Goal: Task Accomplishment & Management: Manage account settings

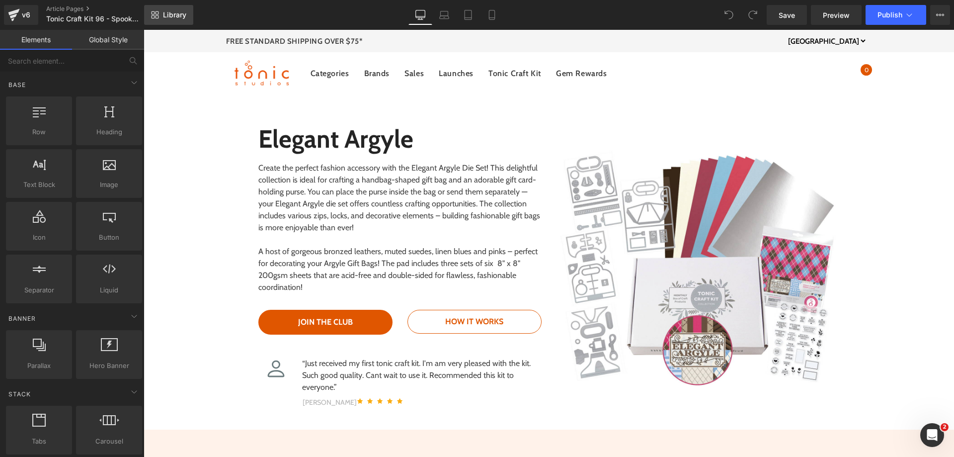
click at [177, 14] on span "Library" at bounding box center [174, 14] width 23 height 9
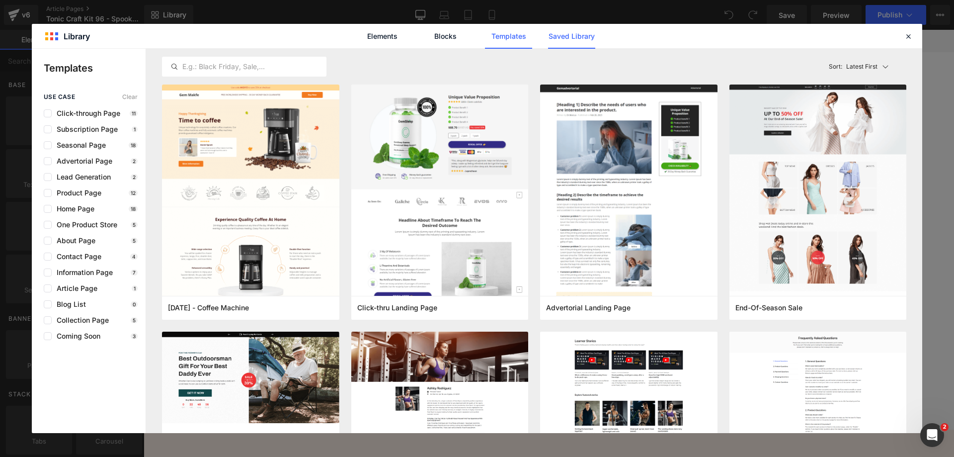
click at [576, 30] on link "Saved Library" at bounding box center [571, 36] width 47 height 25
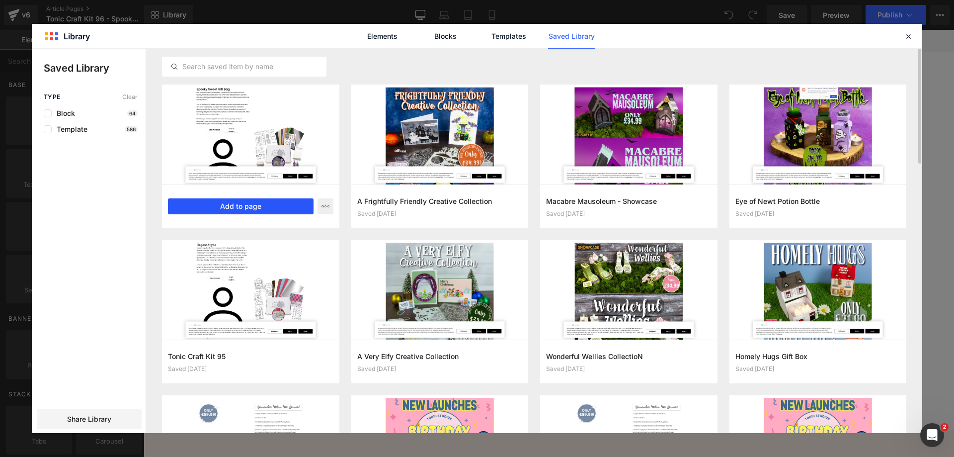
click at [240, 205] on button "Add to page" at bounding box center [241, 206] width 146 height 16
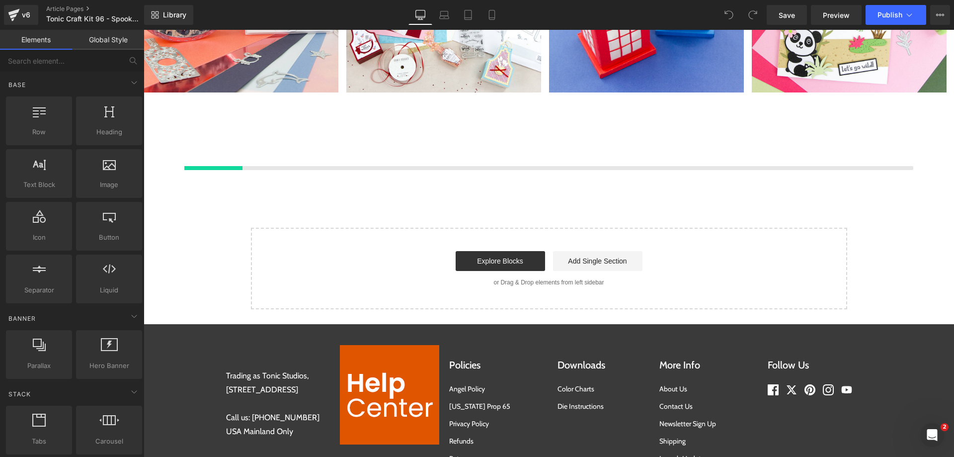
scroll to position [5279, 0]
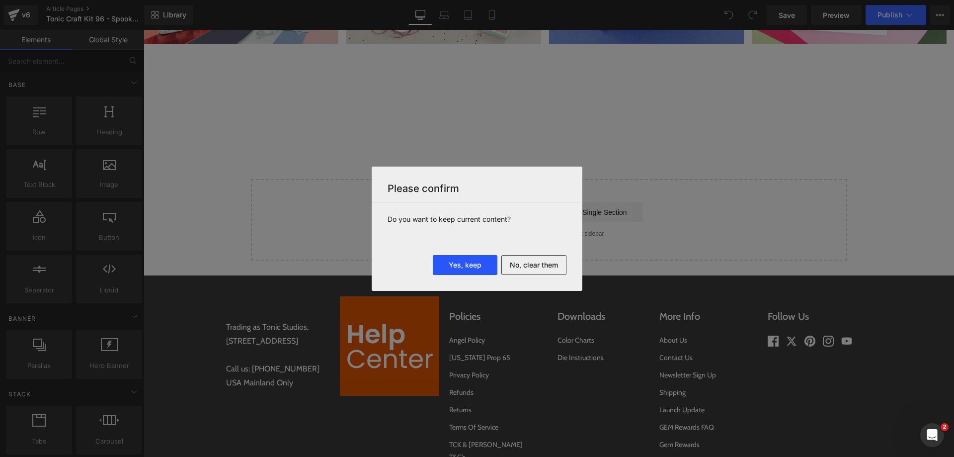
click at [458, 266] on button "Yes, keep" at bounding box center [465, 265] width 65 height 20
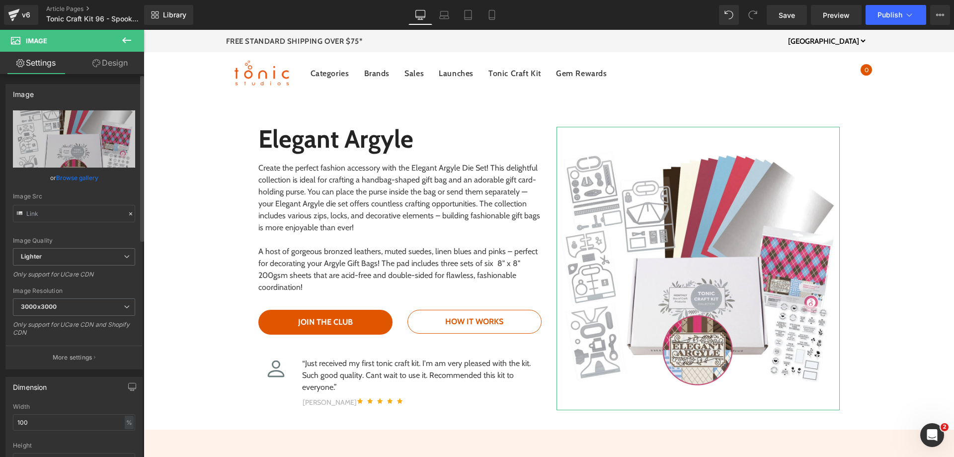
click at [74, 177] on link "Browse gallery" at bounding box center [77, 177] width 42 height 17
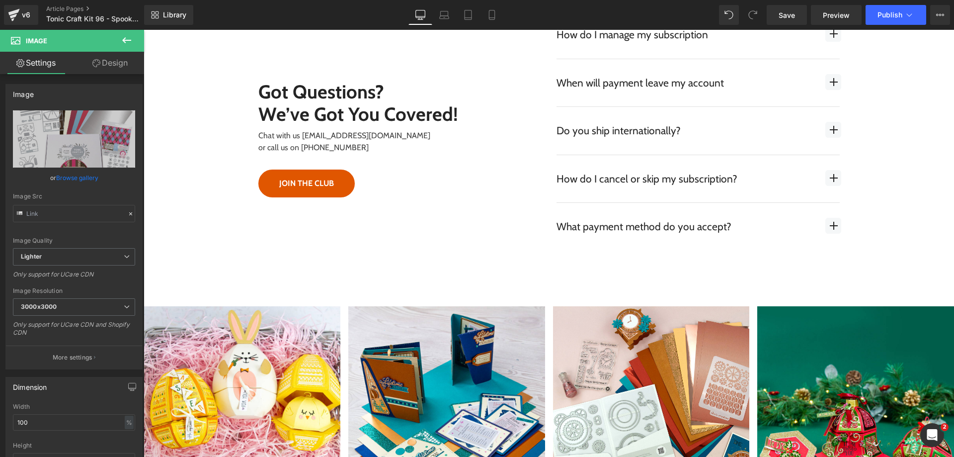
scroll to position [9455, 0]
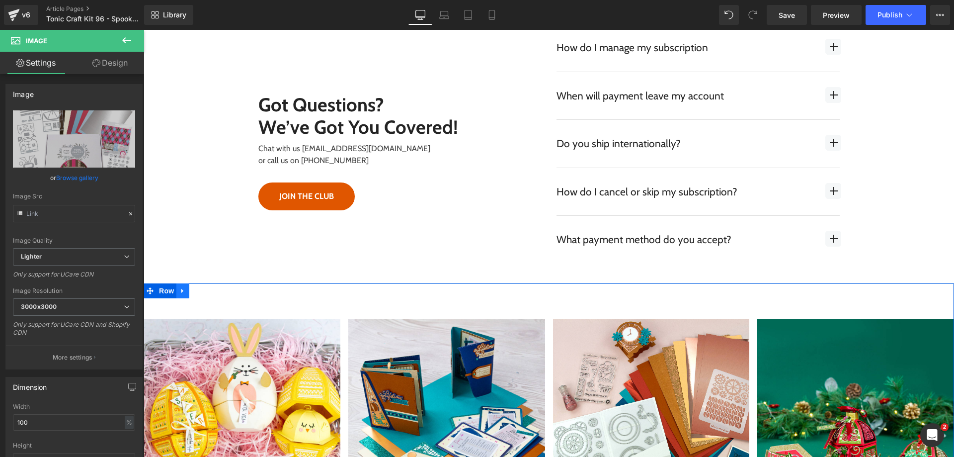
click at [176, 294] on link at bounding box center [182, 290] width 13 height 15
click at [208, 296] on link at bounding box center [208, 290] width 13 height 15
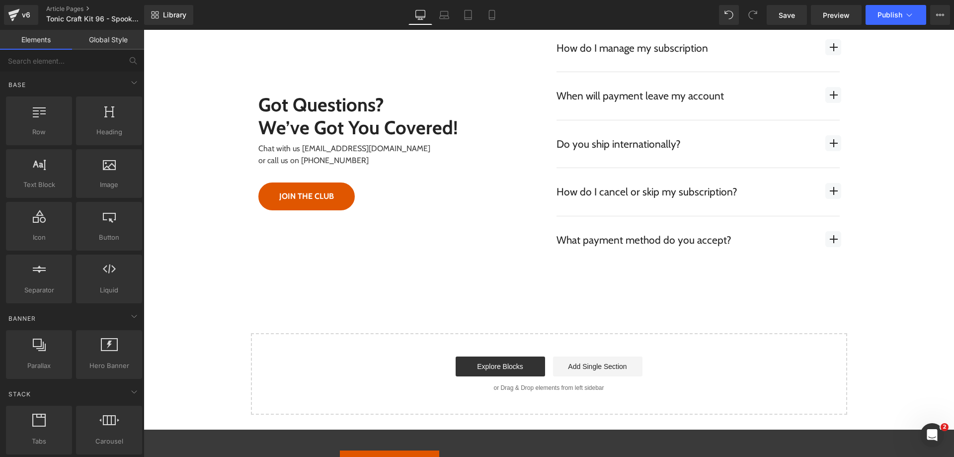
scroll to position [8601, 0]
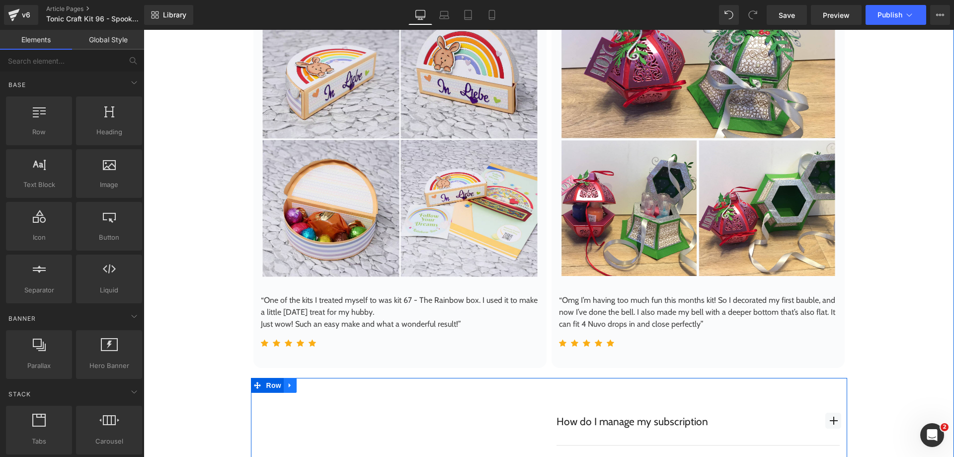
click at [289, 387] on icon at bounding box center [290, 385] width 2 height 4
click at [312, 387] on icon at bounding box center [315, 384] width 7 height 7
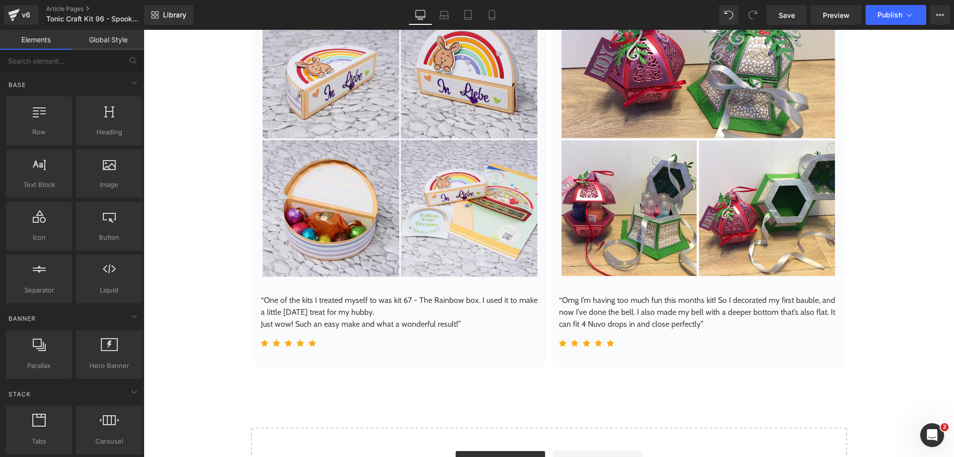
scroll to position [8227, 0]
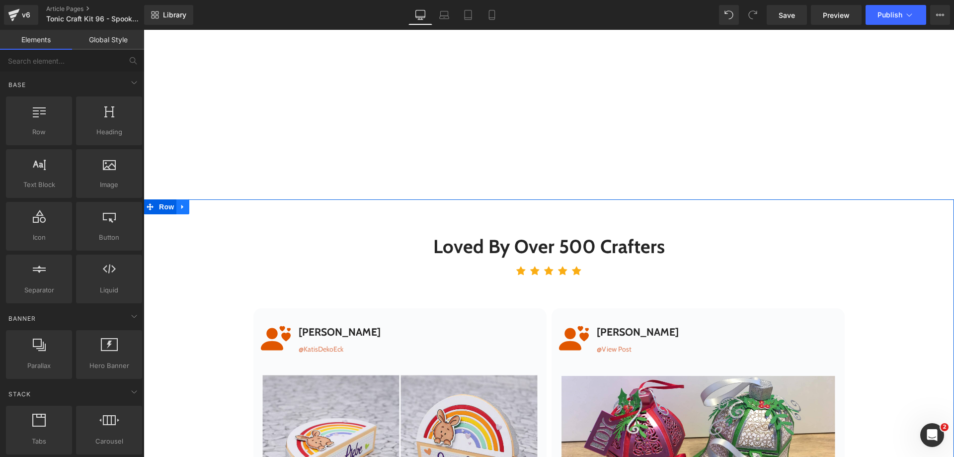
click at [177, 211] on link at bounding box center [182, 206] width 13 height 15
click at [206, 209] on icon at bounding box center [208, 206] width 7 height 7
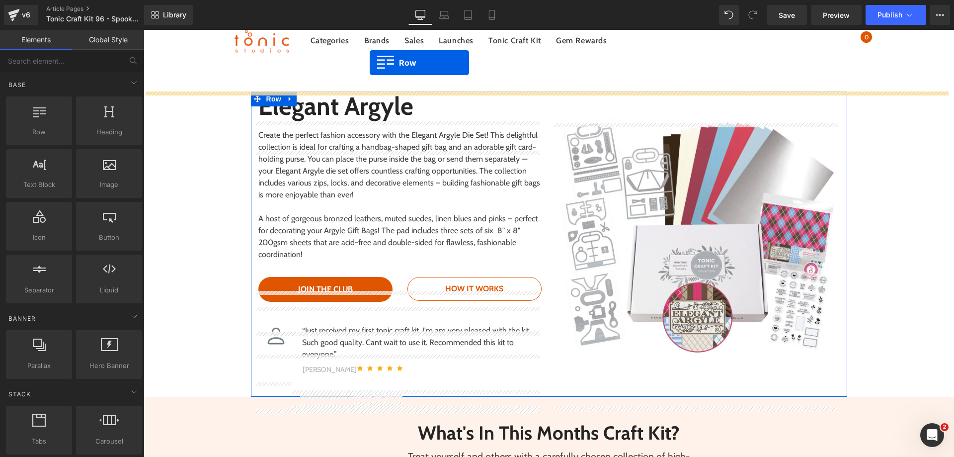
scroll to position [0, 0]
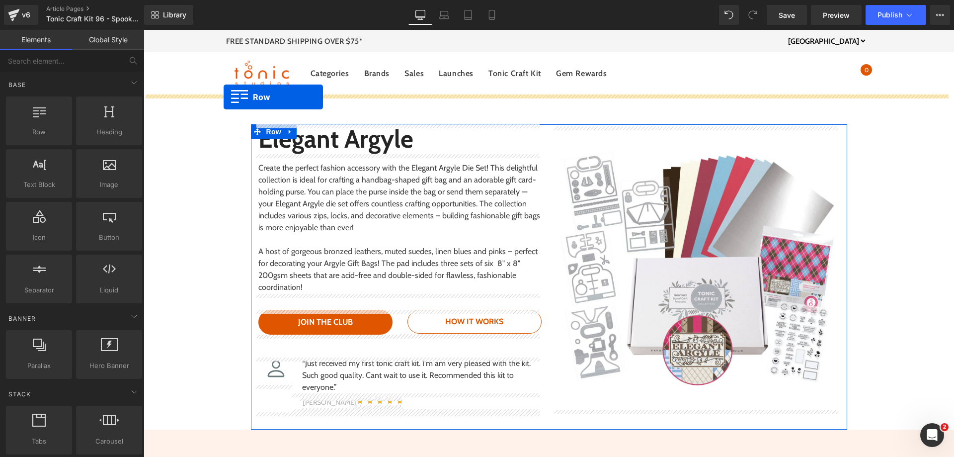
drag, startPoint x: 255, startPoint y: 224, endPoint x: 224, endPoint y: 97, distance: 130.5
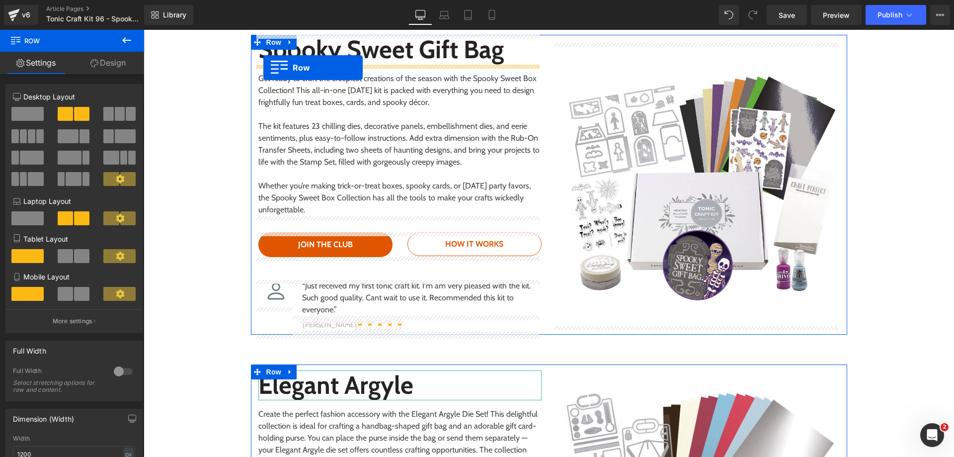
scroll to position [60, 0]
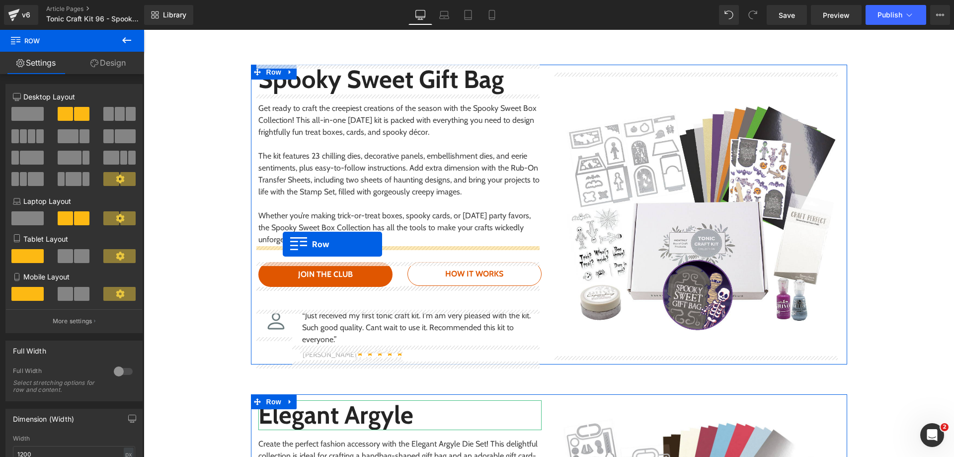
drag, startPoint x: 275, startPoint y: 353, endPoint x: 284, endPoint y: 245, distance: 108.6
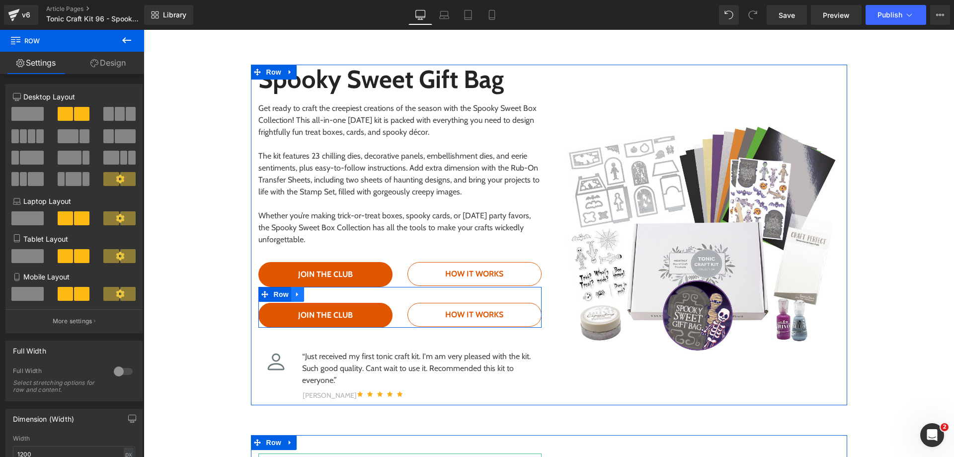
click at [294, 296] on icon at bounding box center [297, 294] width 7 height 7
click at [317, 299] on link at bounding box center [323, 294] width 13 height 15
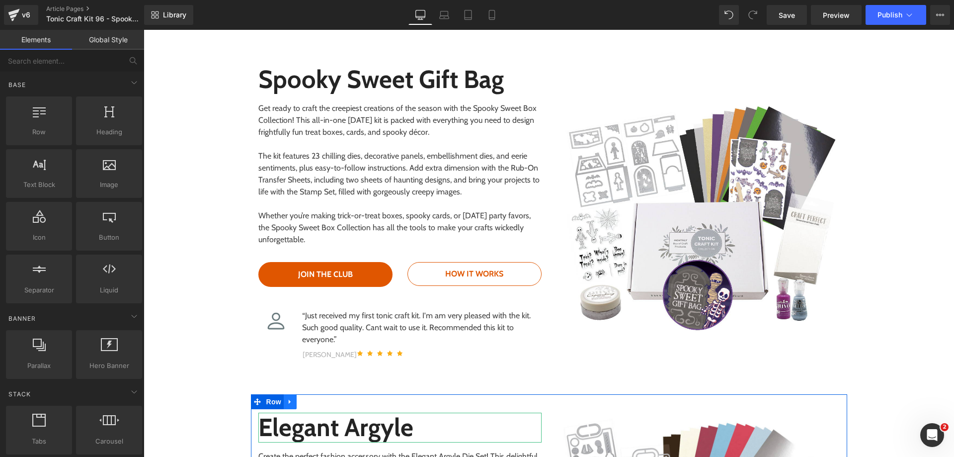
click at [289, 401] on icon at bounding box center [290, 401] width 2 height 4
click at [312, 403] on icon at bounding box center [315, 401] width 7 height 7
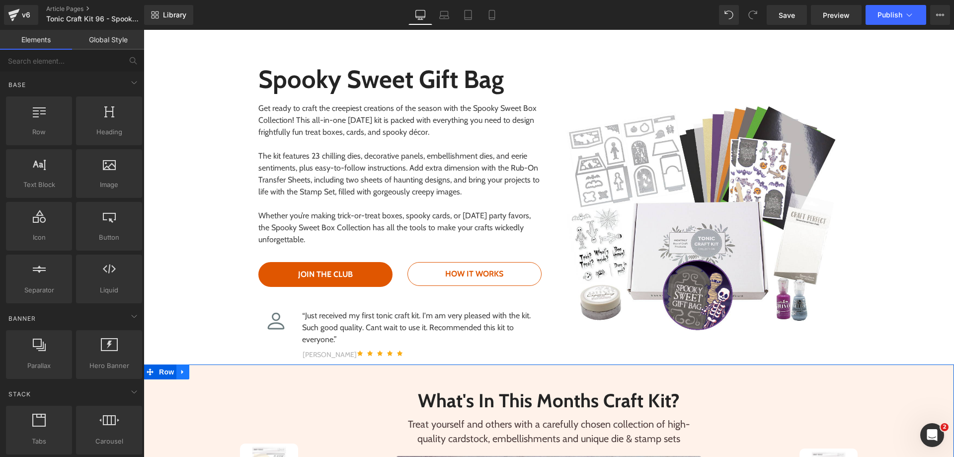
click at [181, 373] on icon at bounding box center [182, 372] width 2 height 4
click at [205, 375] on icon at bounding box center [208, 371] width 7 height 7
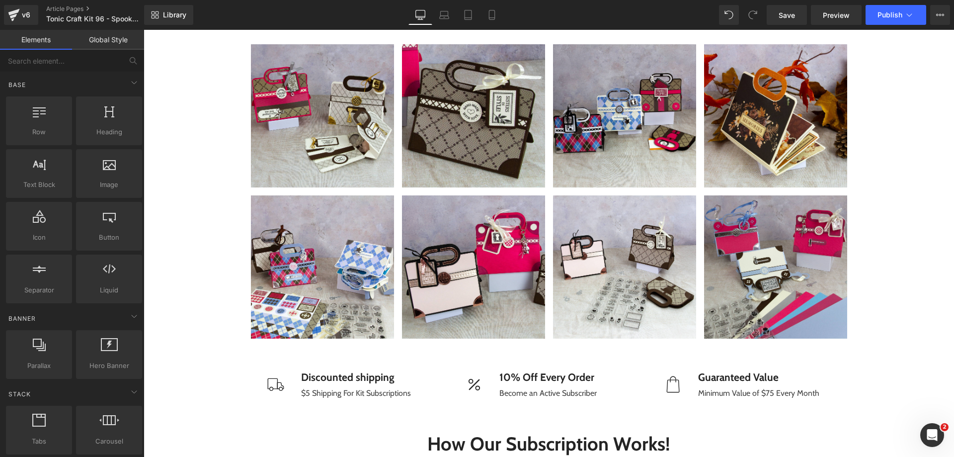
scroll to position [712, 0]
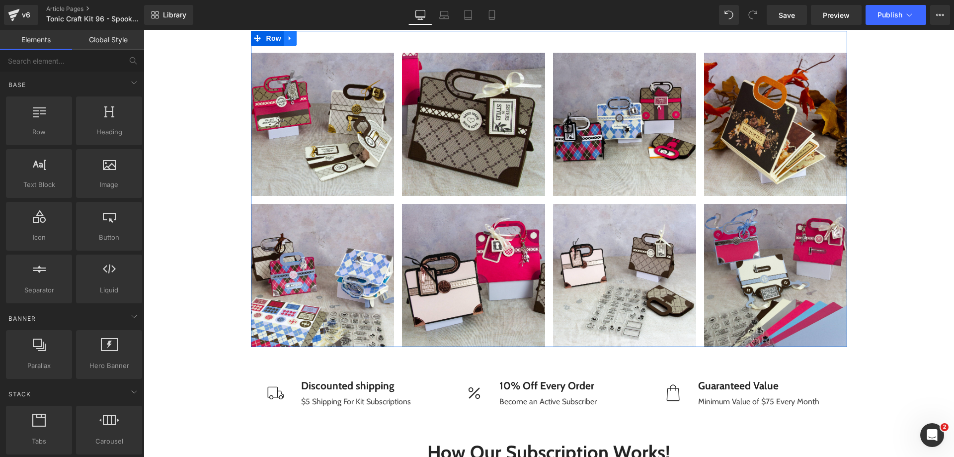
click at [289, 39] on icon at bounding box center [290, 38] width 2 height 4
click at [312, 42] on icon at bounding box center [315, 38] width 7 height 7
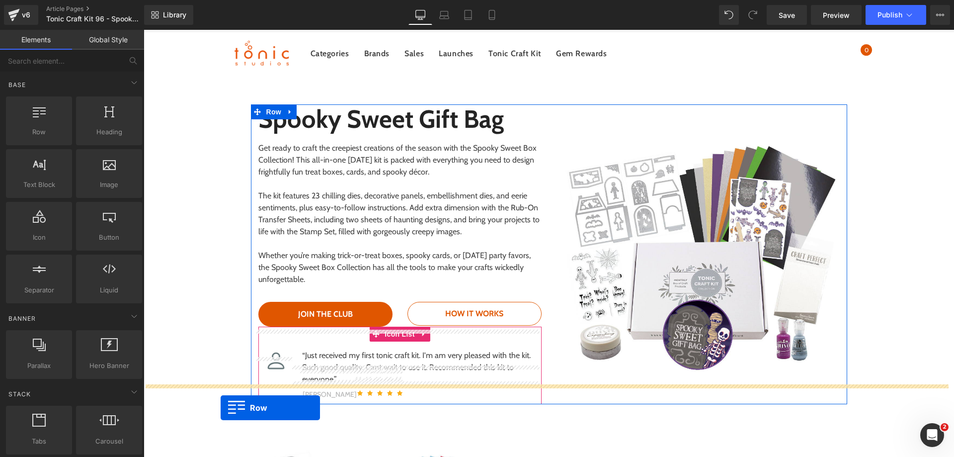
scroll to position [40, 0]
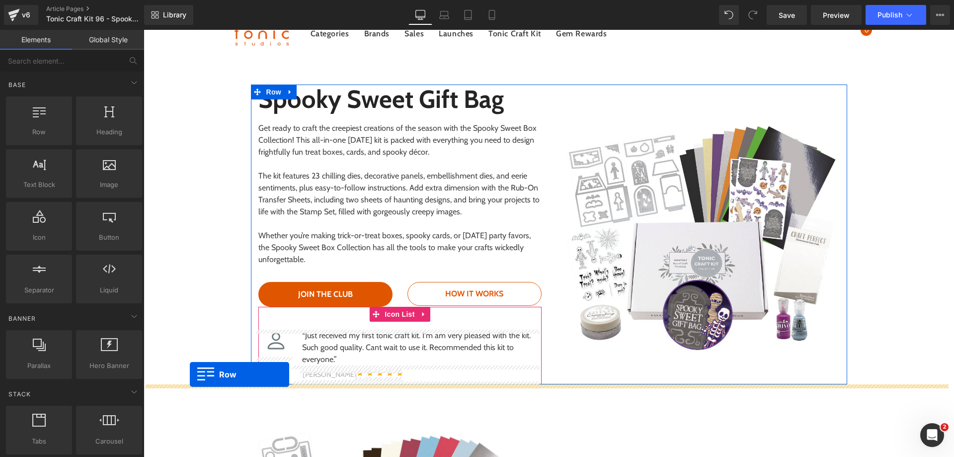
drag, startPoint x: 151, startPoint y: 190, endPoint x: 190, endPoint y: 374, distance: 188.0
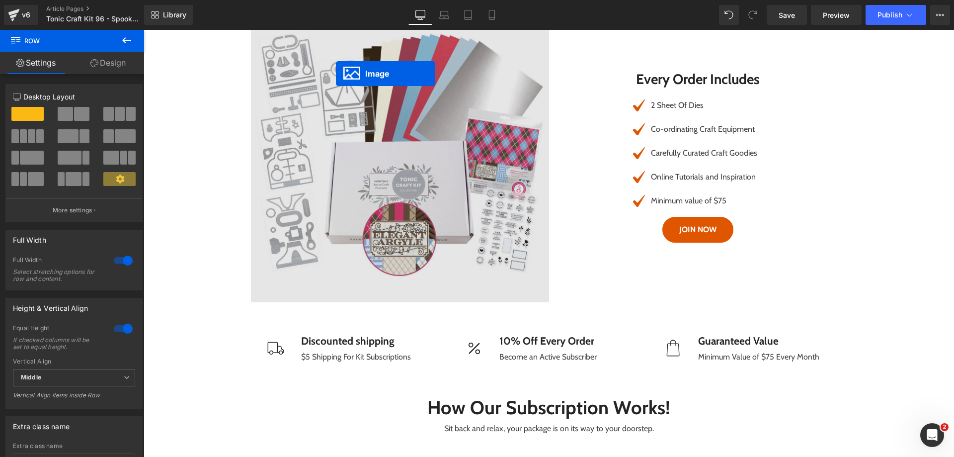
scroll to position [1108, 0]
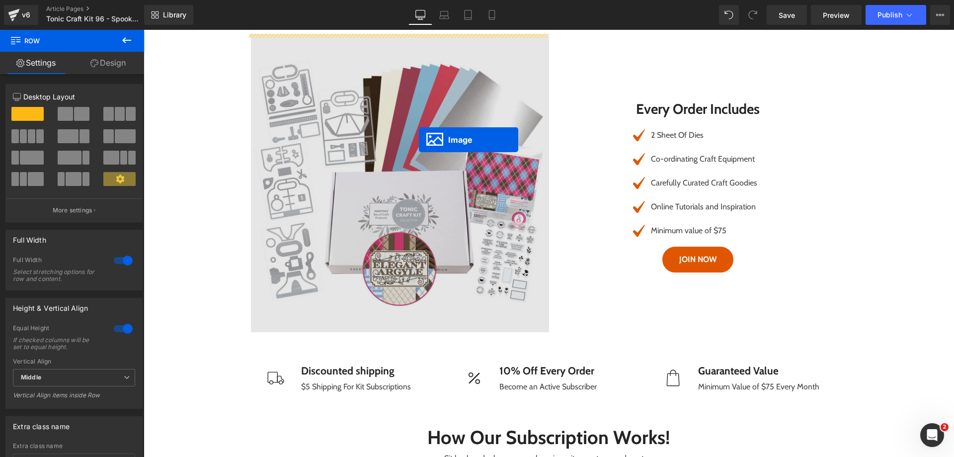
drag, startPoint x: 391, startPoint y: 309, endPoint x: 419, endPoint y: 140, distance: 171.1
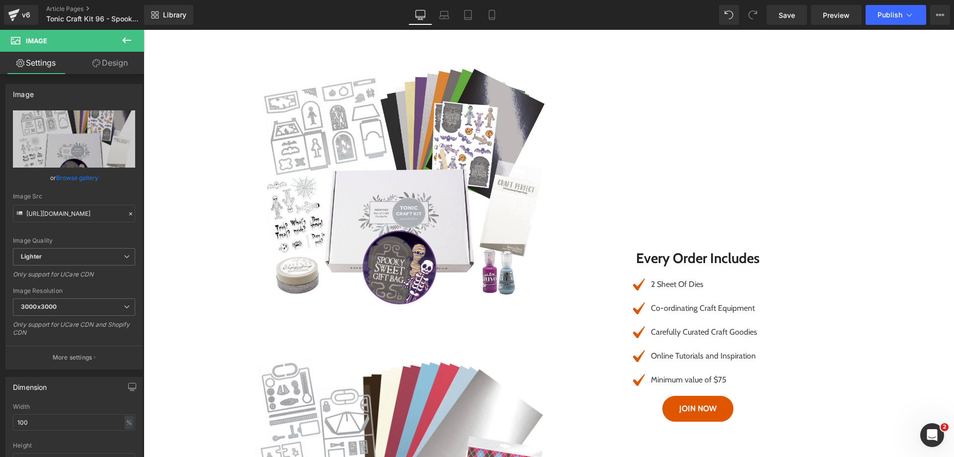
click at [475, 412] on div "Loading Product" at bounding box center [477, 417] width 54 height 11
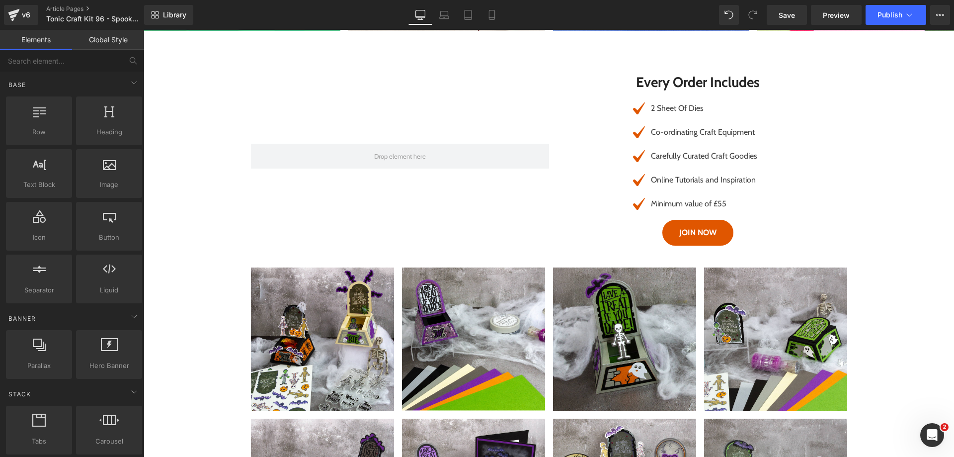
scroll to position [4534, 0]
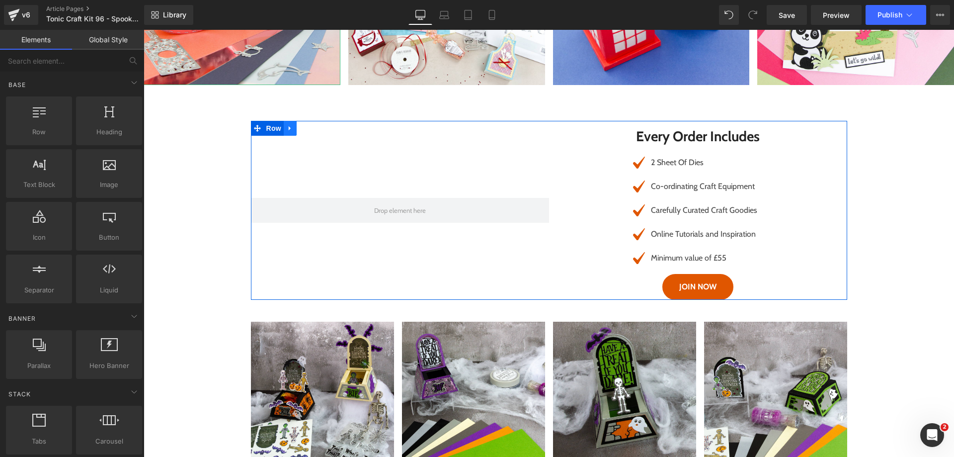
click at [288, 131] on icon at bounding box center [290, 127] width 7 height 7
click at [310, 132] on link at bounding box center [316, 128] width 13 height 15
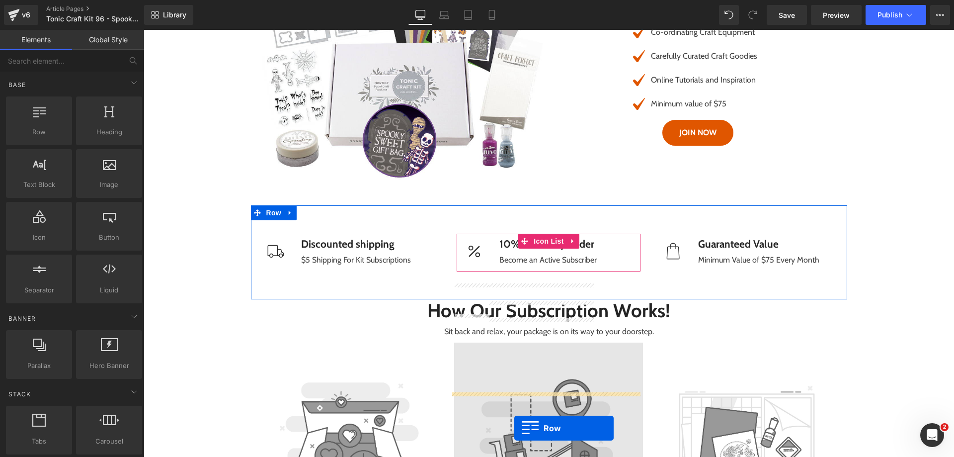
scroll to position [1285, 0]
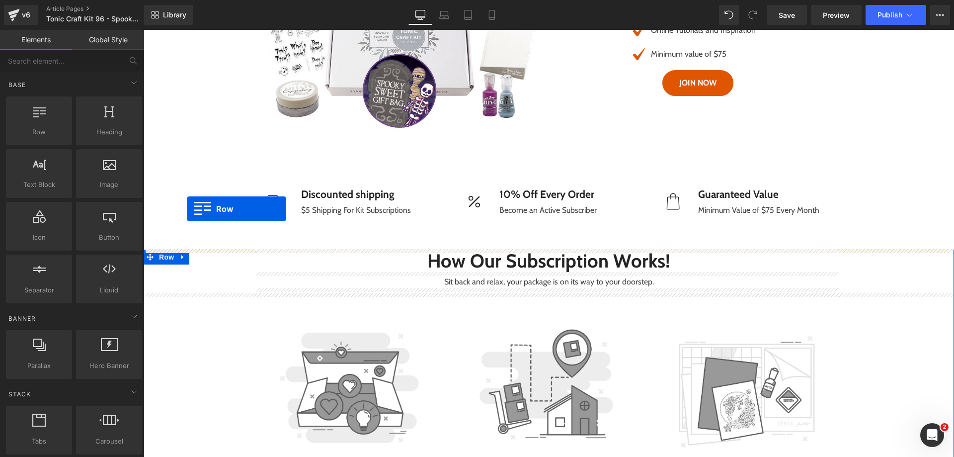
drag, startPoint x: 268, startPoint y: 127, endPoint x: 187, endPoint y: 209, distance: 115.2
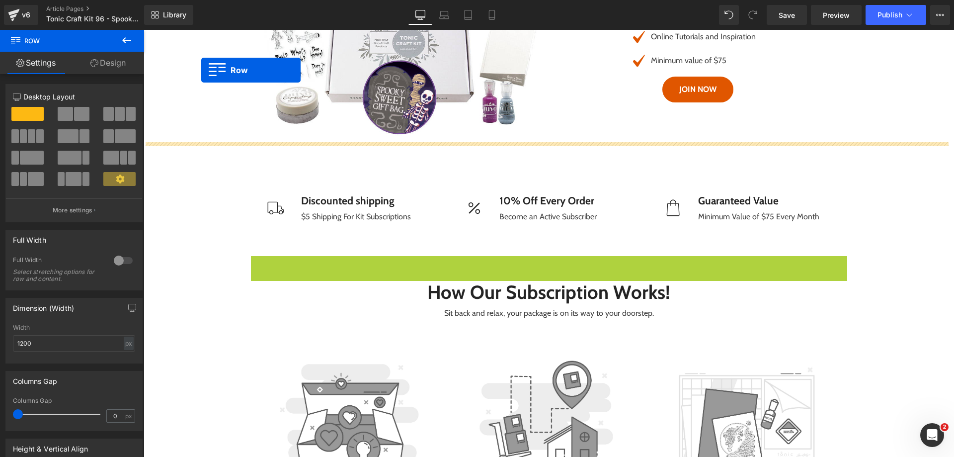
scroll to position [1248, 0]
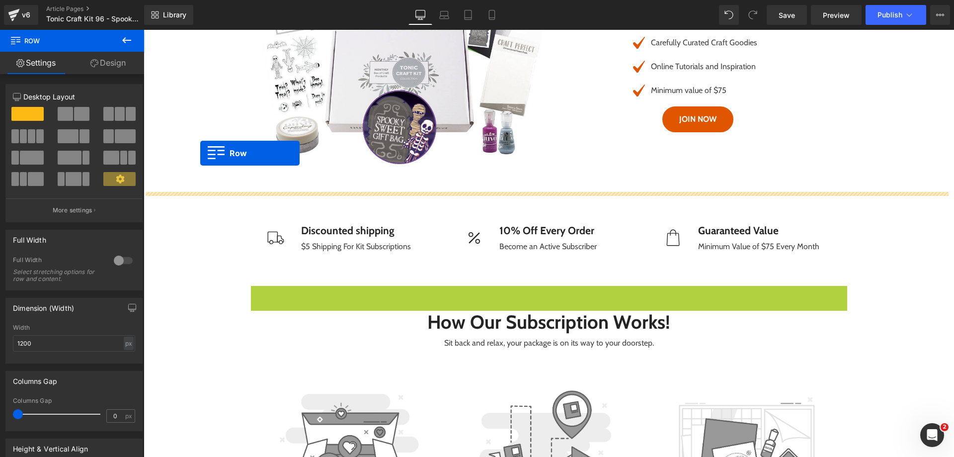
drag, startPoint x: 255, startPoint y: 127, endPoint x: 200, endPoint y: 153, distance: 60.4
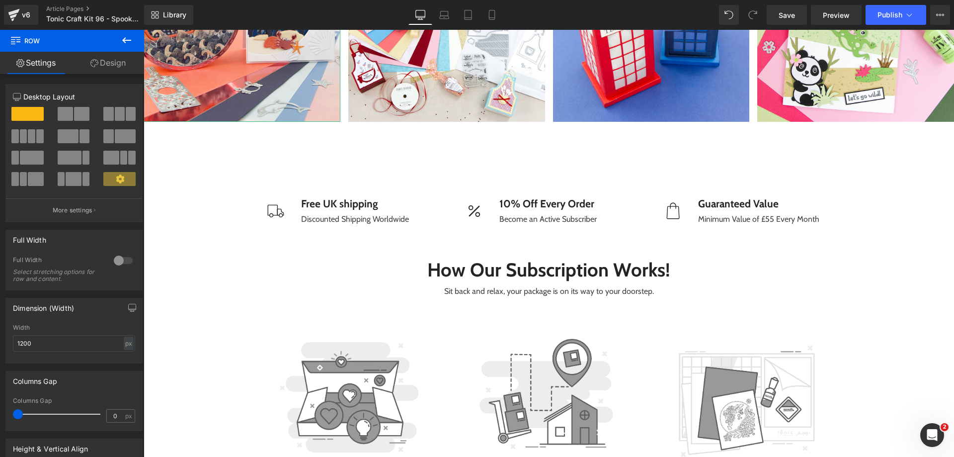
scroll to position [4831, 0]
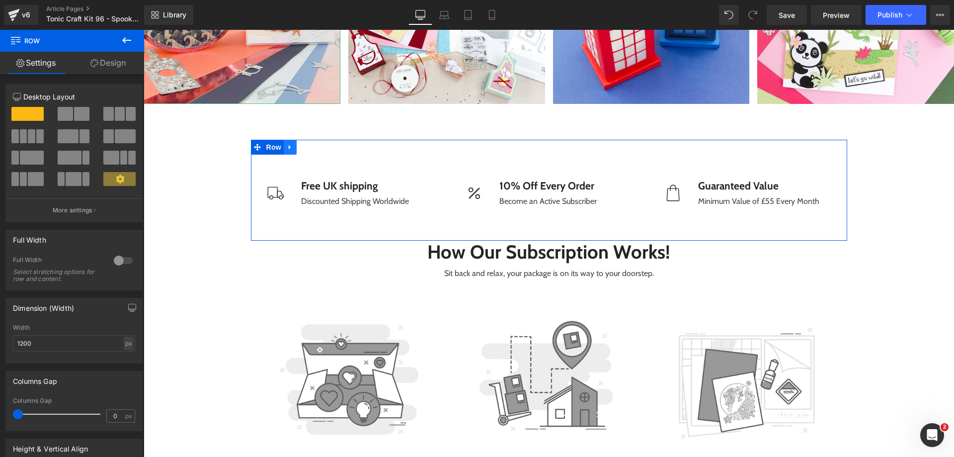
click at [284, 147] on link at bounding box center [290, 147] width 13 height 15
click at [312, 149] on icon at bounding box center [315, 147] width 7 height 7
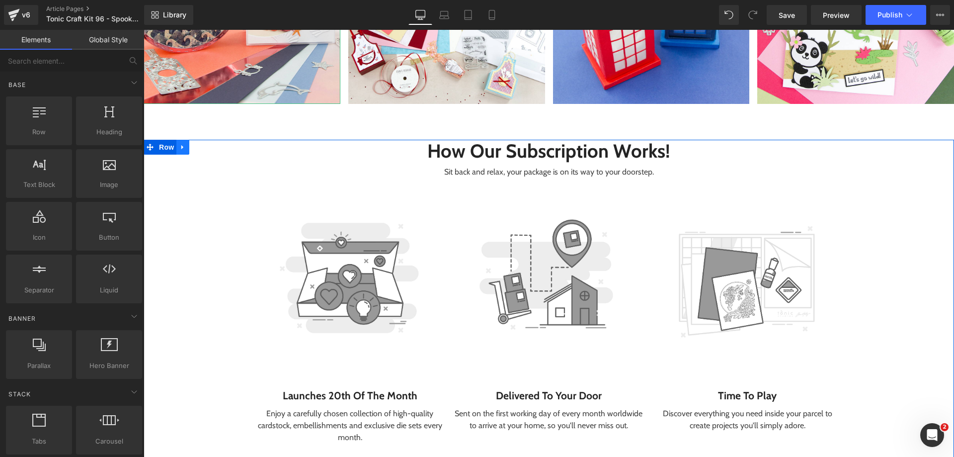
click at [181, 147] on icon at bounding box center [182, 147] width 2 height 4
click at [207, 146] on icon at bounding box center [208, 147] width 7 height 7
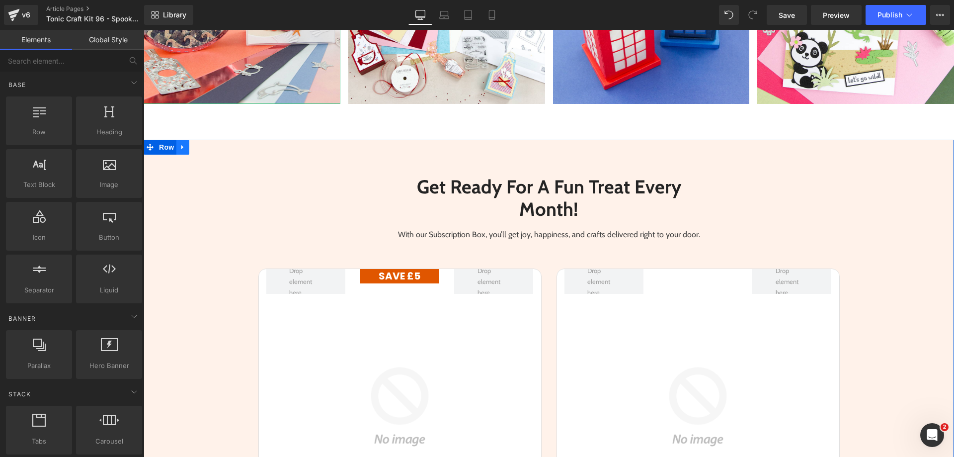
click at [179, 149] on icon at bounding box center [182, 146] width 7 height 7
click at [206, 148] on icon at bounding box center [208, 147] width 7 height 7
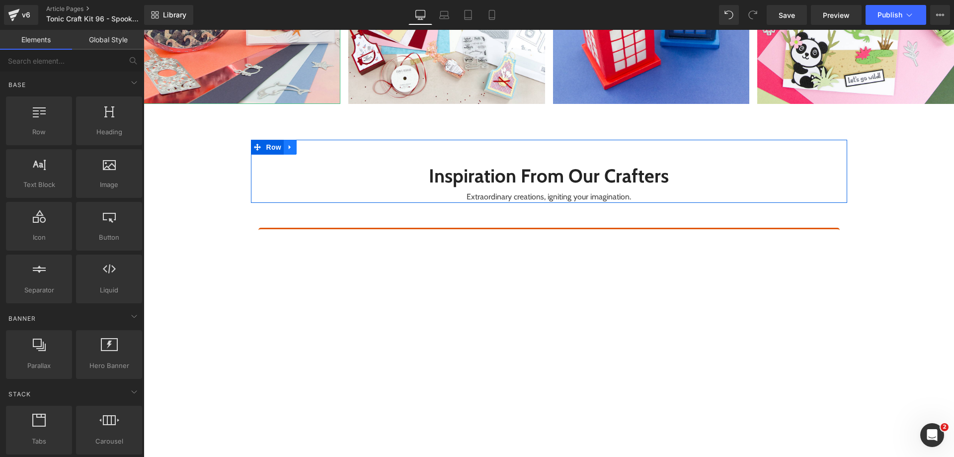
click at [287, 148] on icon at bounding box center [290, 146] width 7 height 7
click at [312, 150] on icon at bounding box center [315, 147] width 7 height 7
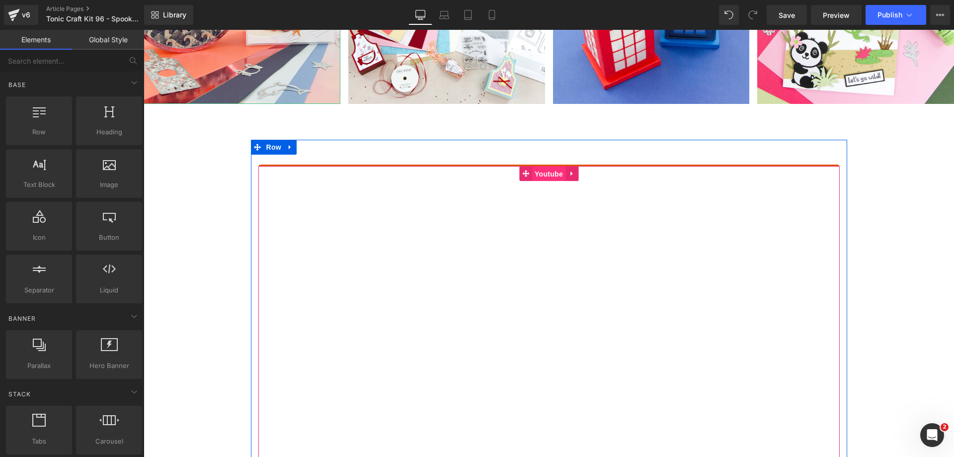
click at [542, 173] on span "Youtube" at bounding box center [548, 173] width 33 height 15
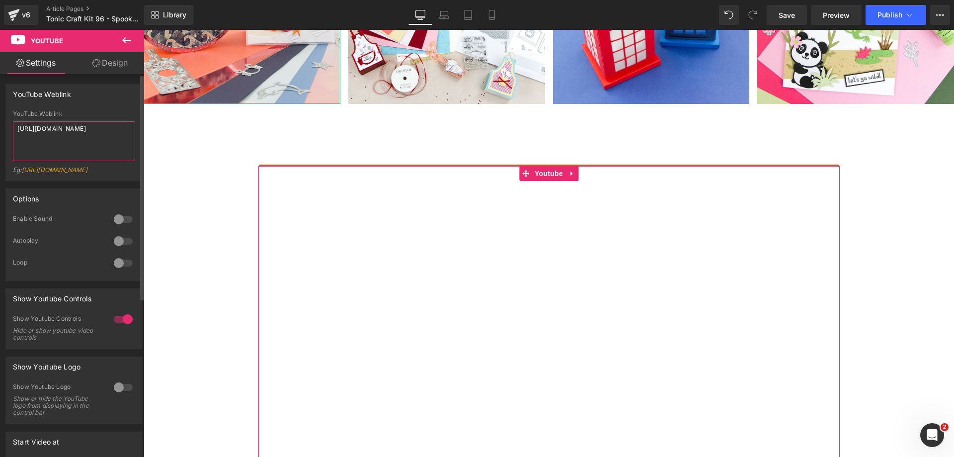
click at [60, 154] on textarea "[URL][DOMAIN_NAME]" at bounding box center [74, 141] width 122 height 40
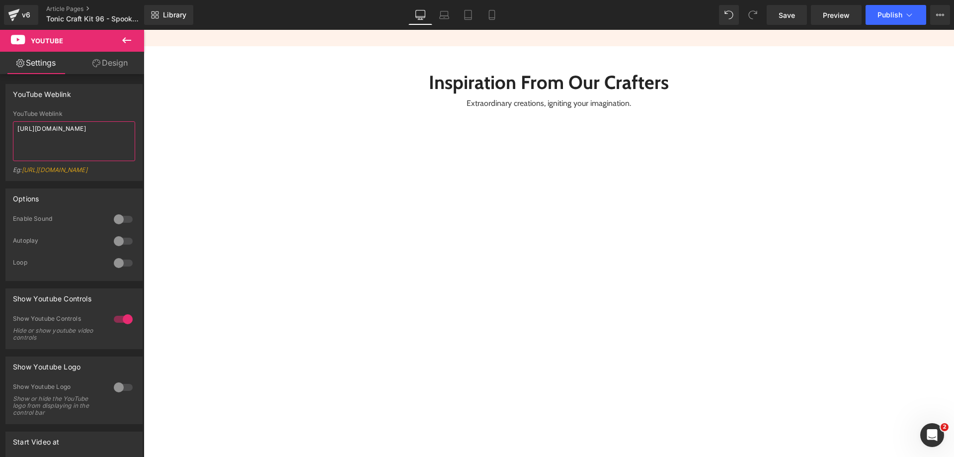
scroll to position [2825, 0]
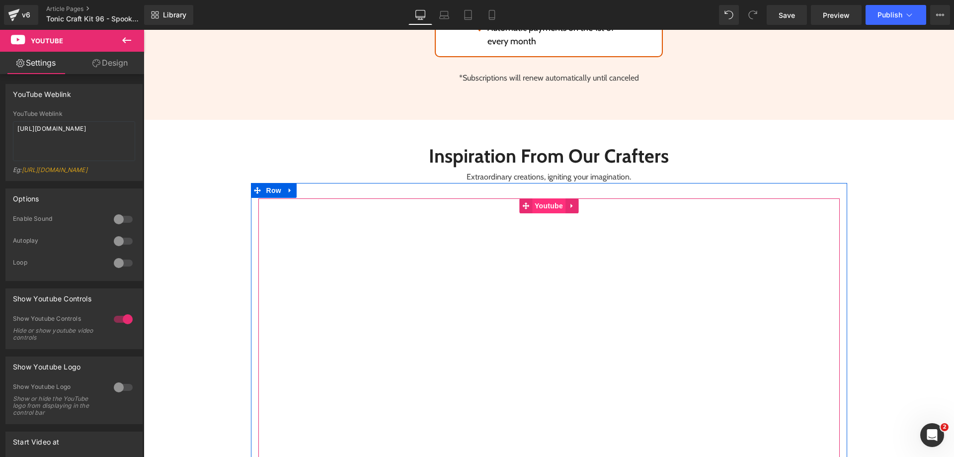
click at [539, 209] on span "Youtube" at bounding box center [548, 205] width 33 height 15
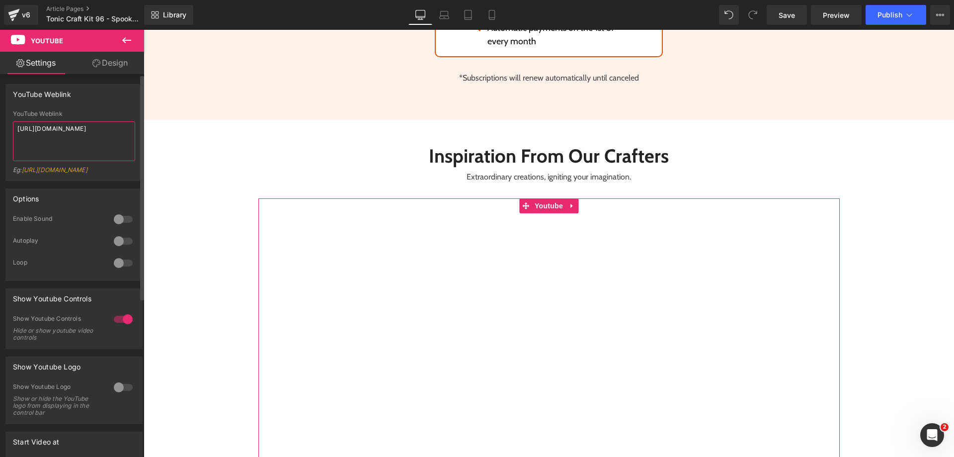
click at [108, 154] on textarea "[URL][DOMAIN_NAME]" at bounding box center [74, 141] width 122 height 40
paste textarea "sPVkIW68QLQ"
type textarea "[URL][DOMAIN_NAME]"
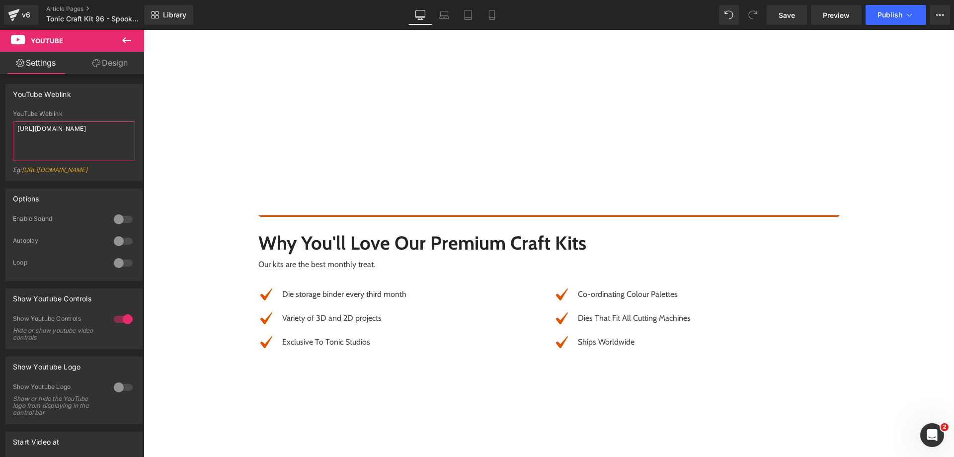
scroll to position [5160, 0]
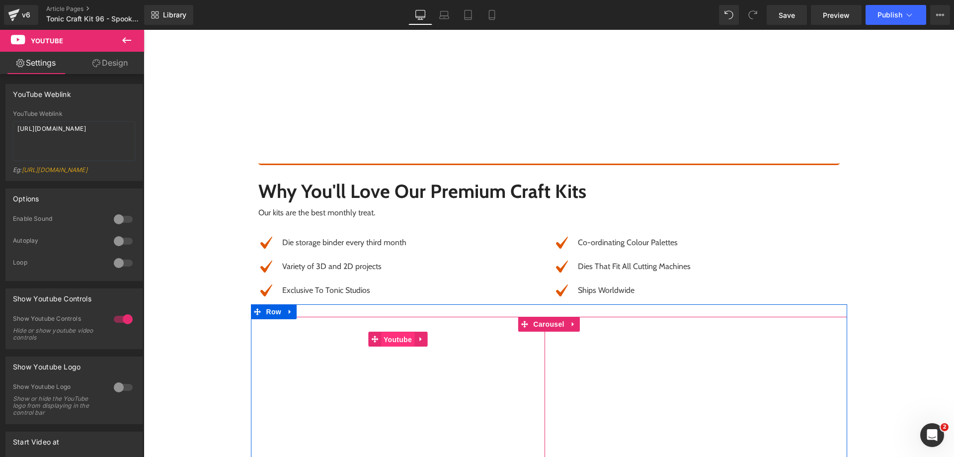
click at [395, 339] on span "Youtube" at bounding box center [397, 339] width 33 height 15
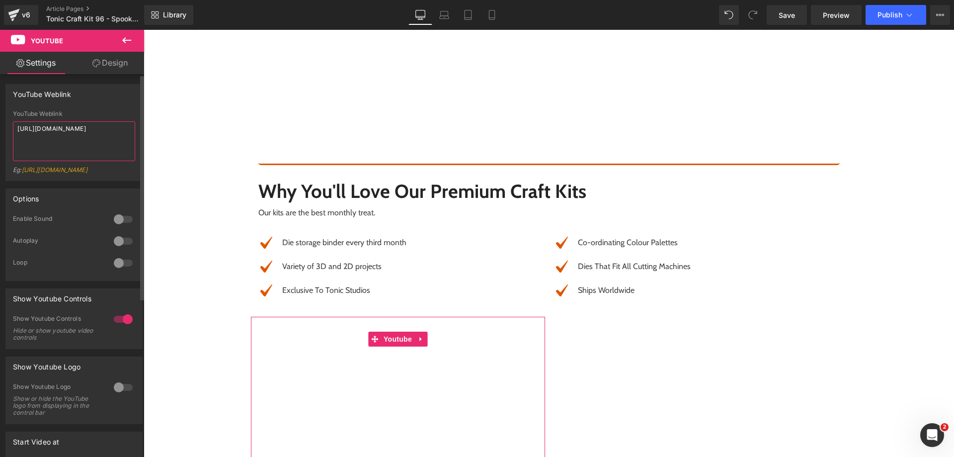
click at [27, 137] on textarea "[URL][DOMAIN_NAME]" at bounding box center [74, 141] width 122 height 40
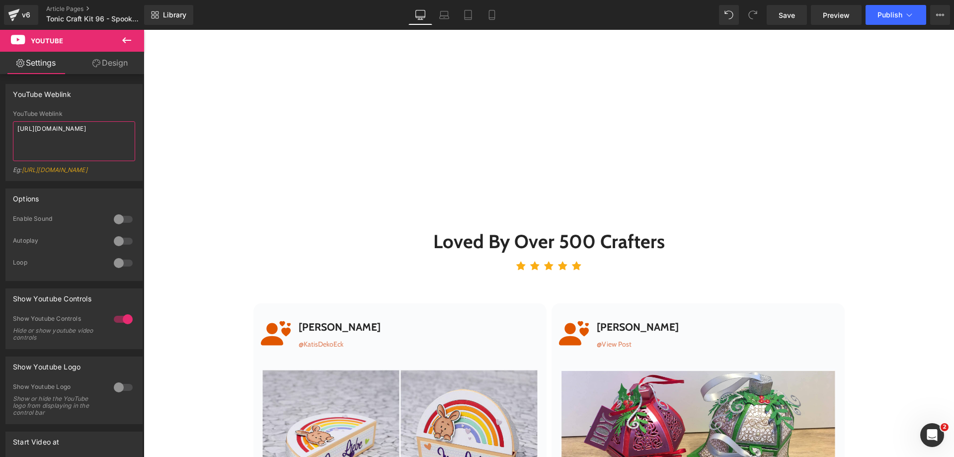
scroll to position [3385, 0]
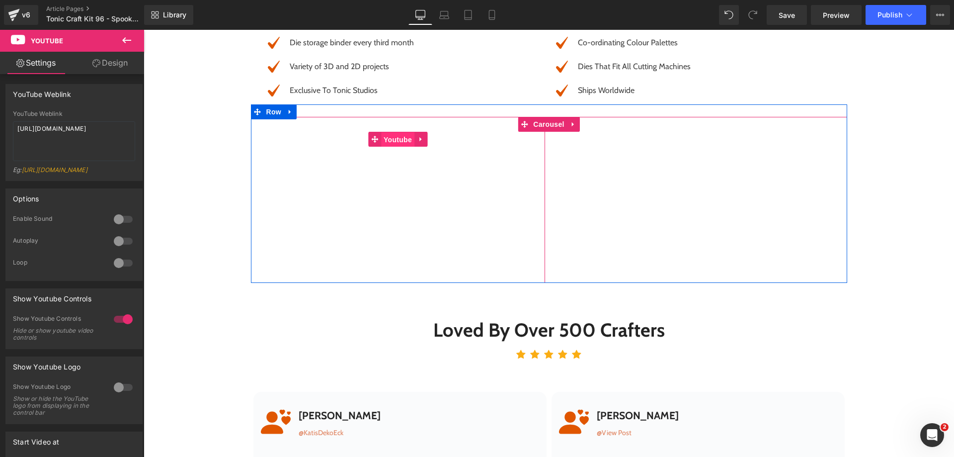
click at [388, 141] on span "Youtube" at bounding box center [397, 139] width 33 height 15
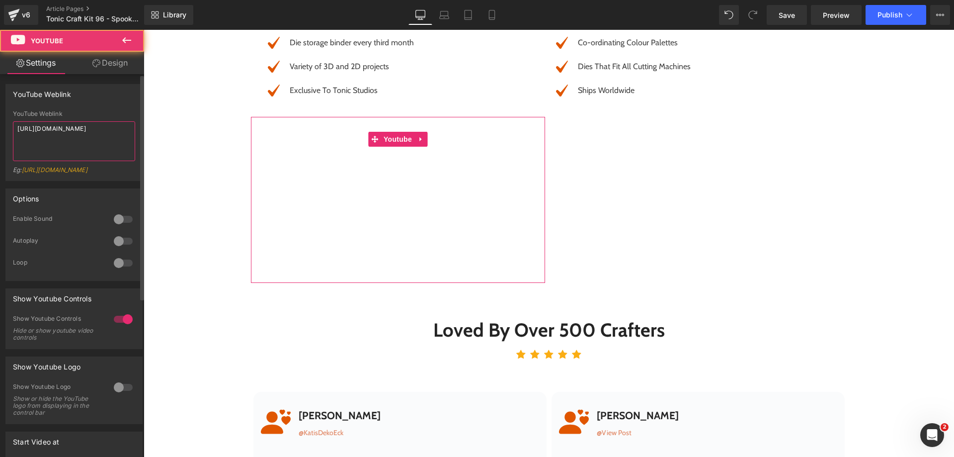
click at [87, 140] on textarea "[URL][DOMAIN_NAME]" at bounding box center [74, 141] width 122 height 40
paste textarea "XwVOX17_gAI"
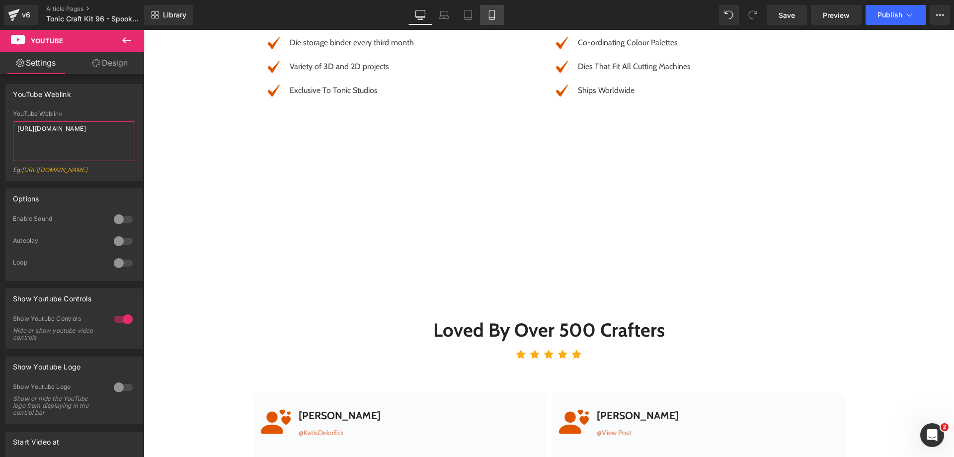
type textarea "[URL][DOMAIN_NAME]"
click at [488, 19] on icon at bounding box center [492, 15] width 10 height 10
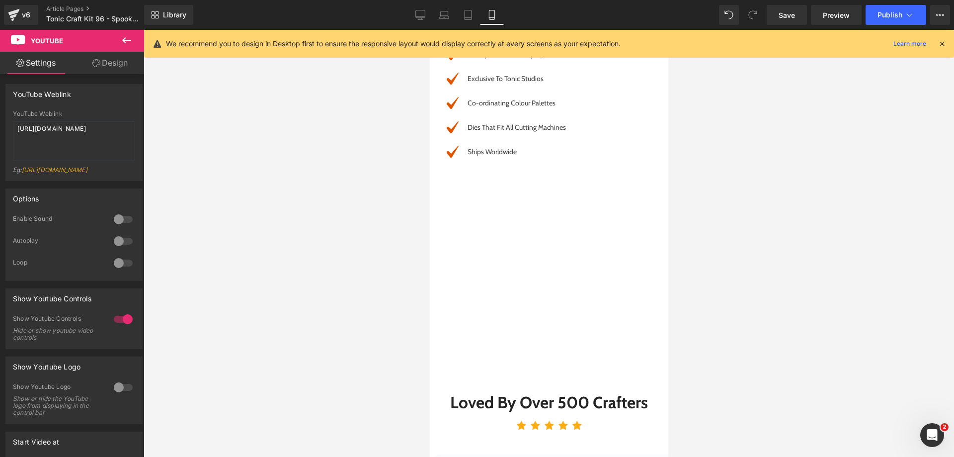
scroll to position [4526, 0]
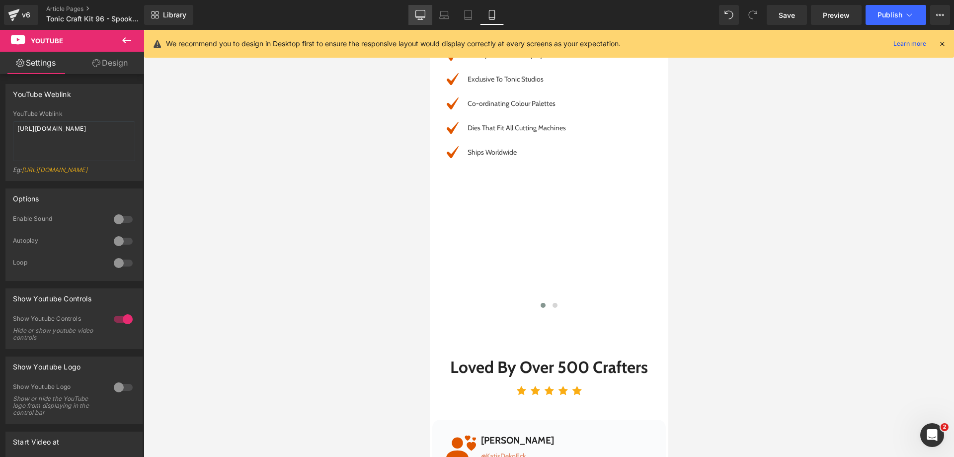
click at [414, 16] on link "Desktop" at bounding box center [420, 15] width 24 height 20
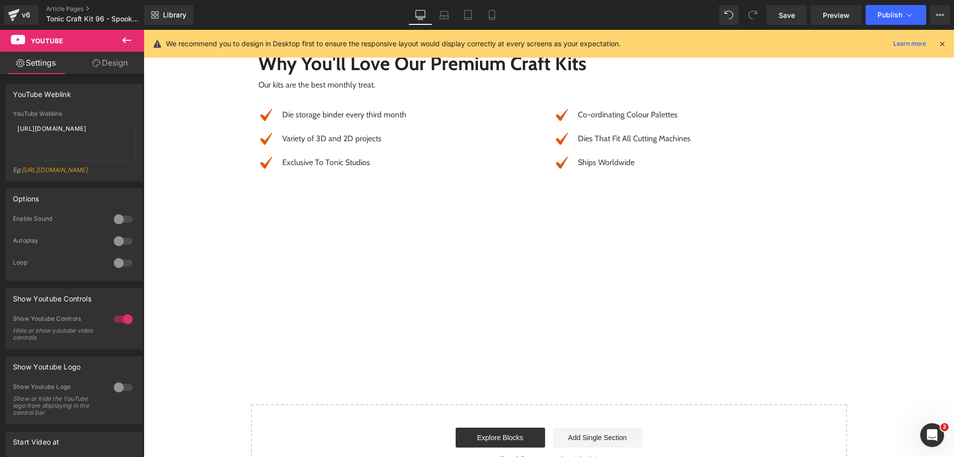
scroll to position [5383, 0]
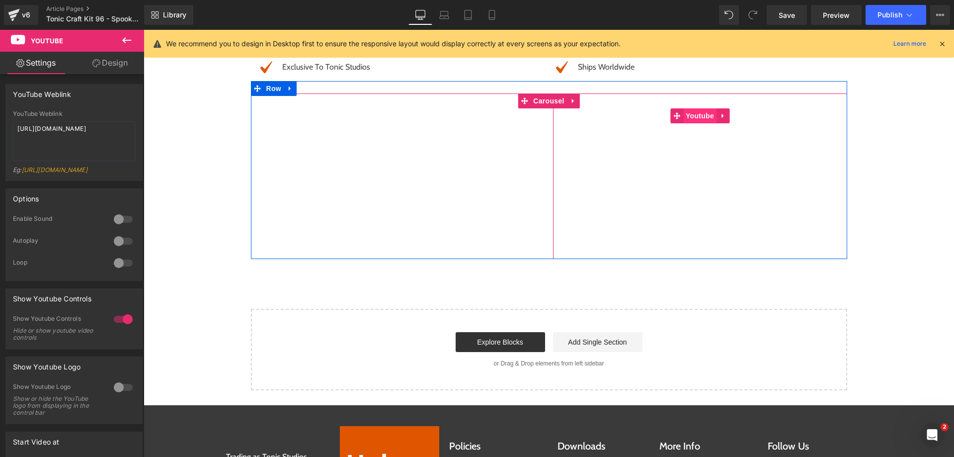
click at [693, 118] on span "Youtube" at bounding box center [699, 115] width 33 height 15
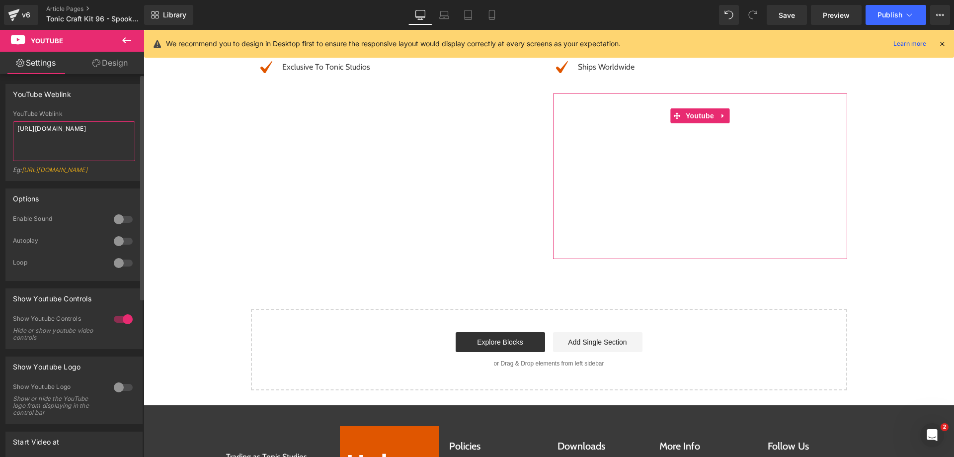
click at [113, 149] on textarea "[URL][DOMAIN_NAME]" at bounding box center [74, 141] width 122 height 40
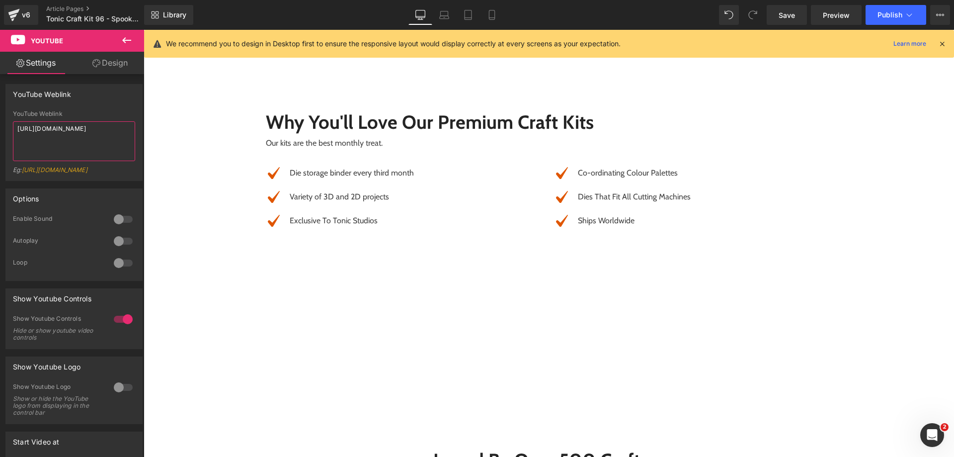
scroll to position [3262, 0]
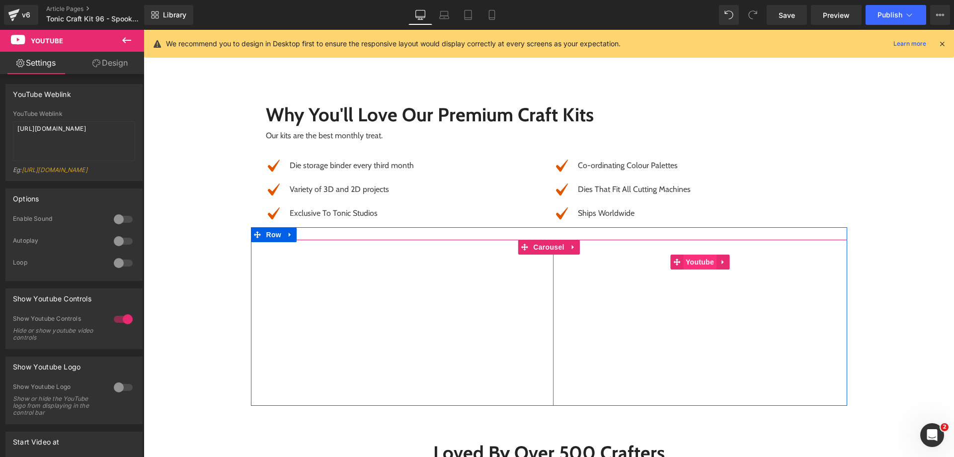
click at [694, 259] on span "Youtube" at bounding box center [699, 261] width 33 height 15
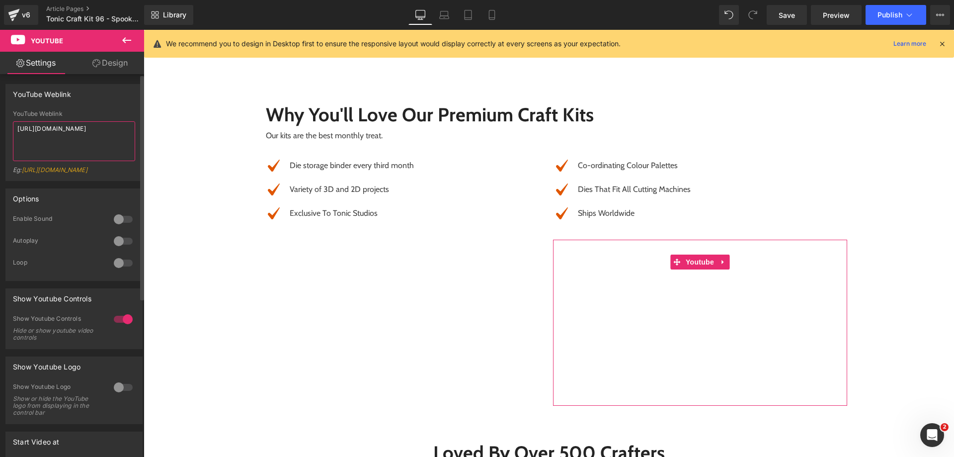
click at [122, 148] on textarea "[URL][DOMAIN_NAME]" at bounding box center [74, 141] width 122 height 40
paste textarea "mv2pr6ad0r4"
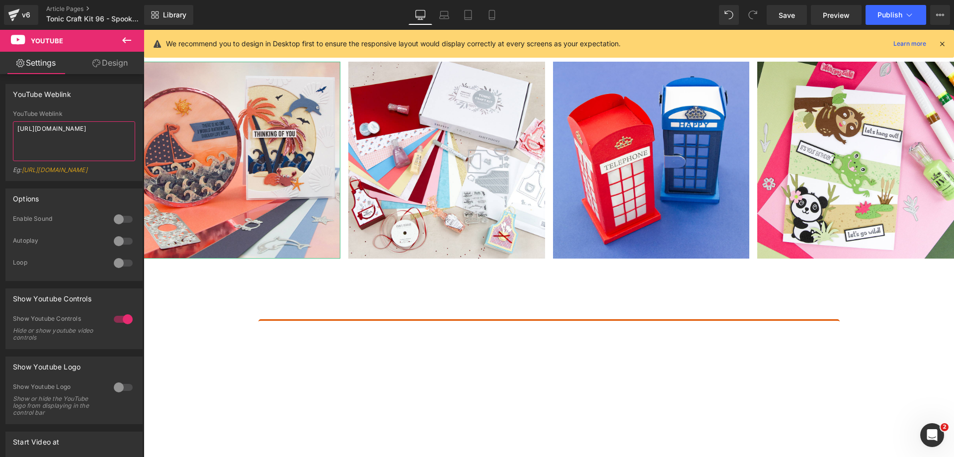
scroll to position [4691, 0]
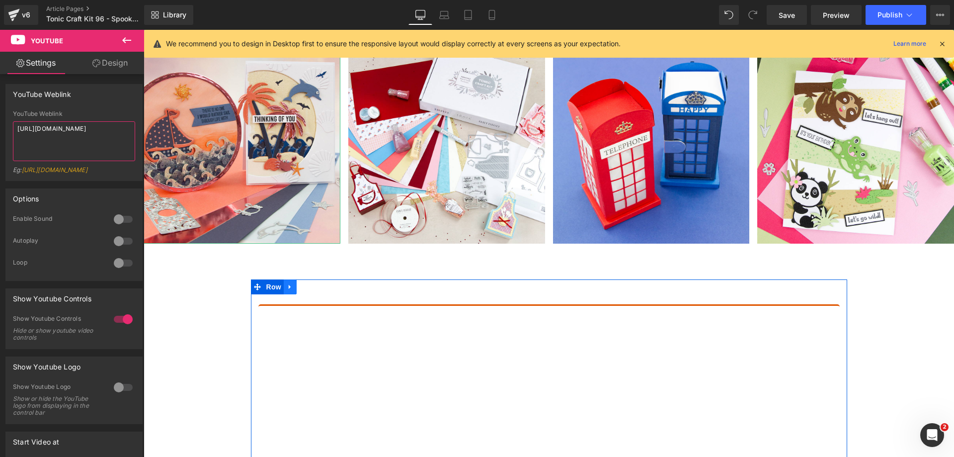
type textarea "[URL][DOMAIN_NAME]"
click at [287, 290] on icon at bounding box center [290, 286] width 7 height 7
click at [312, 290] on icon at bounding box center [315, 286] width 7 height 7
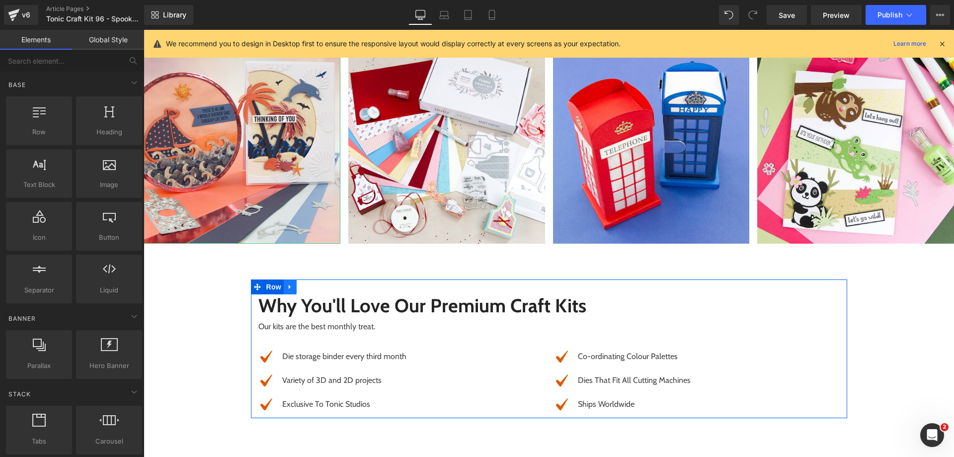
click at [287, 287] on icon at bounding box center [290, 286] width 7 height 7
click at [314, 290] on icon at bounding box center [315, 286] width 7 height 7
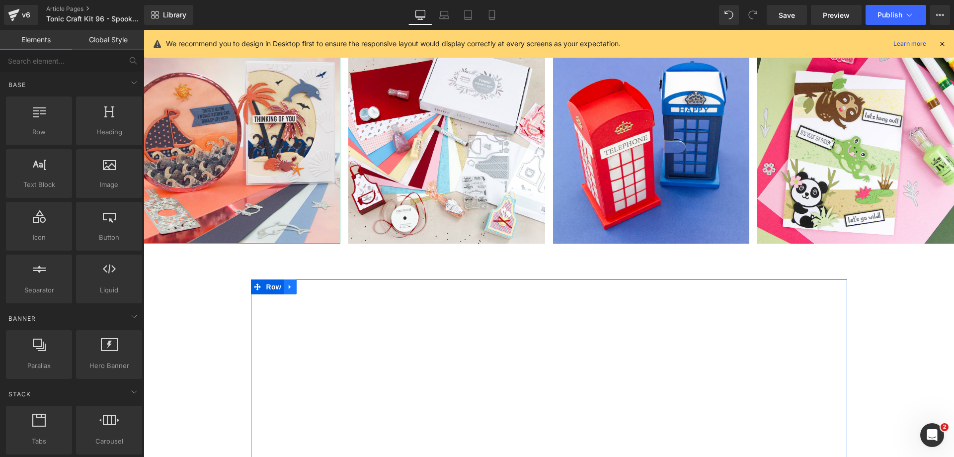
click at [287, 288] on icon at bounding box center [290, 286] width 7 height 7
click at [312, 288] on icon at bounding box center [315, 286] width 7 height 7
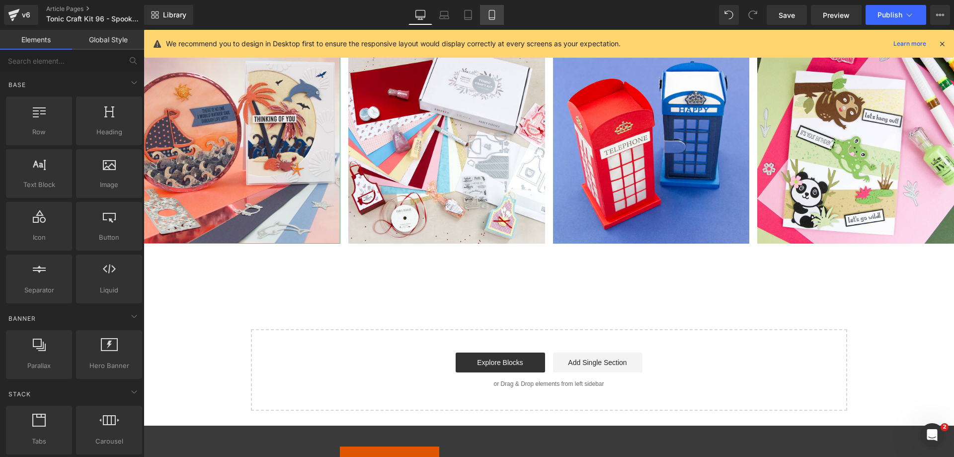
click at [495, 20] on link "Mobile" at bounding box center [492, 15] width 24 height 20
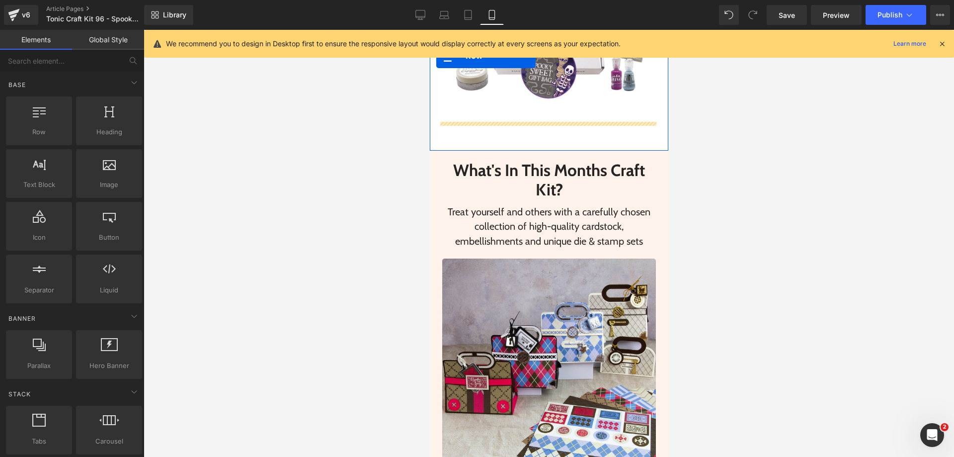
scroll to position [454, 0]
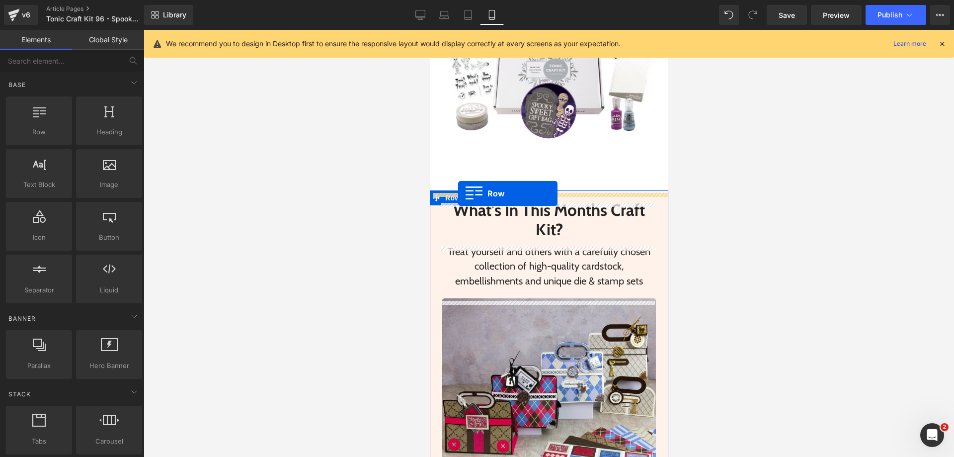
drag, startPoint x: 434, startPoint y: 166, endPoint x: 458, endPoint y: 193, distance: 35.9
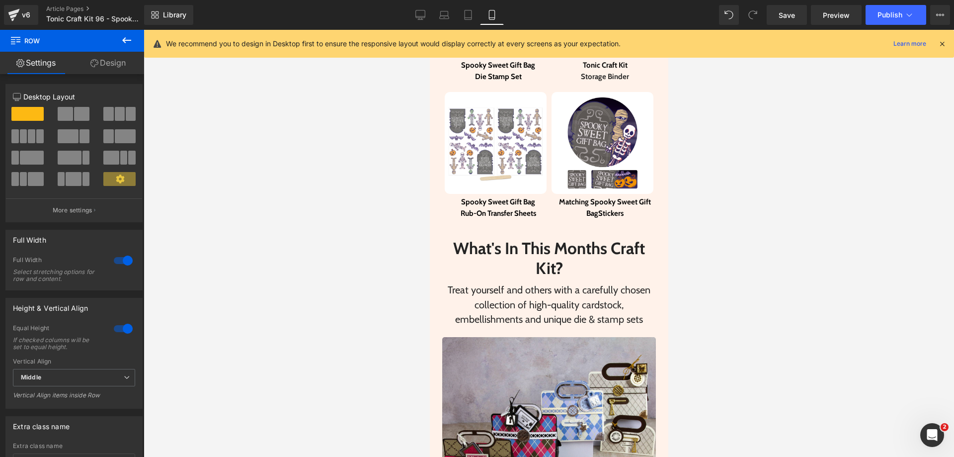
scroll to position [1634, 0]
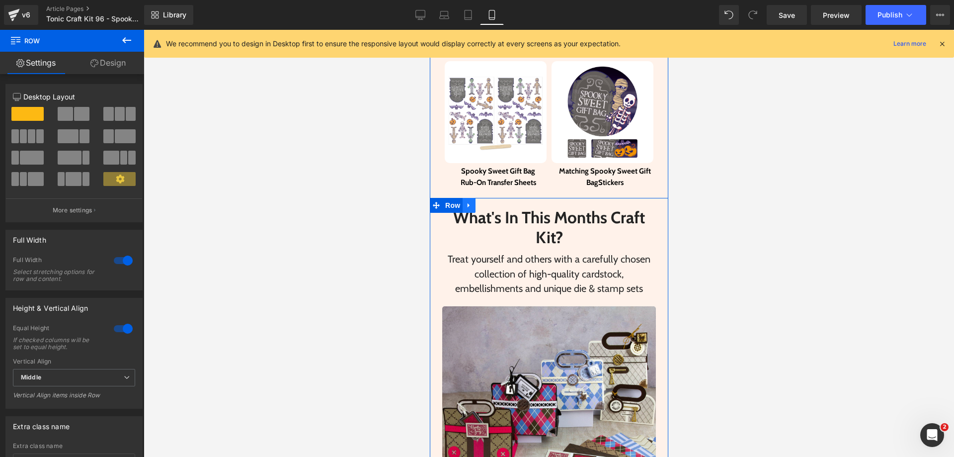
click at [465, 202] on icon at bounding box center [468, 205] width 7 height 7
click at [491, 202] on icon at bounding box center [494, 205] width 7 height 7
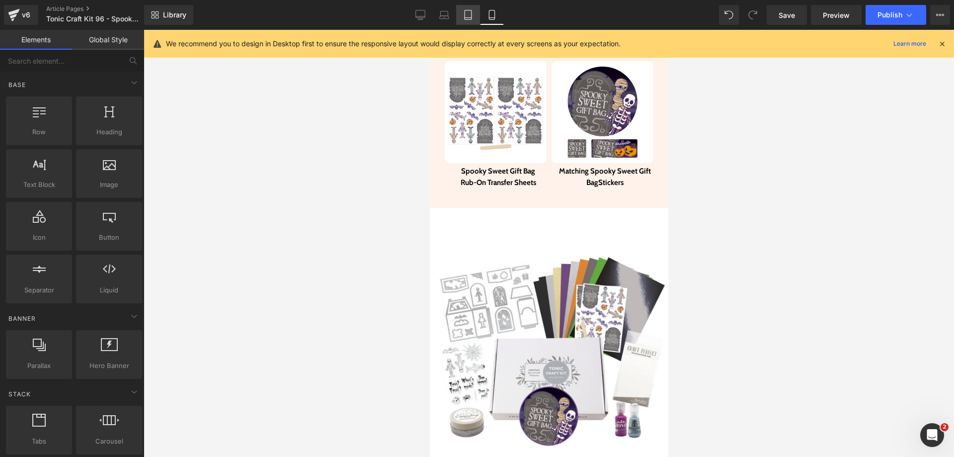
click at [471, 22] on link "Tablet" at bounding box center [468, 15] width 24 height 20
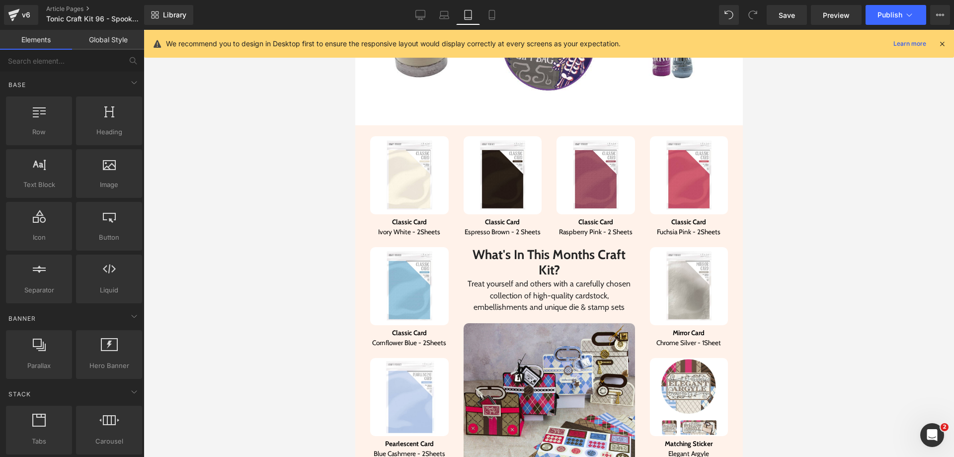
scroll to position [616, 0]
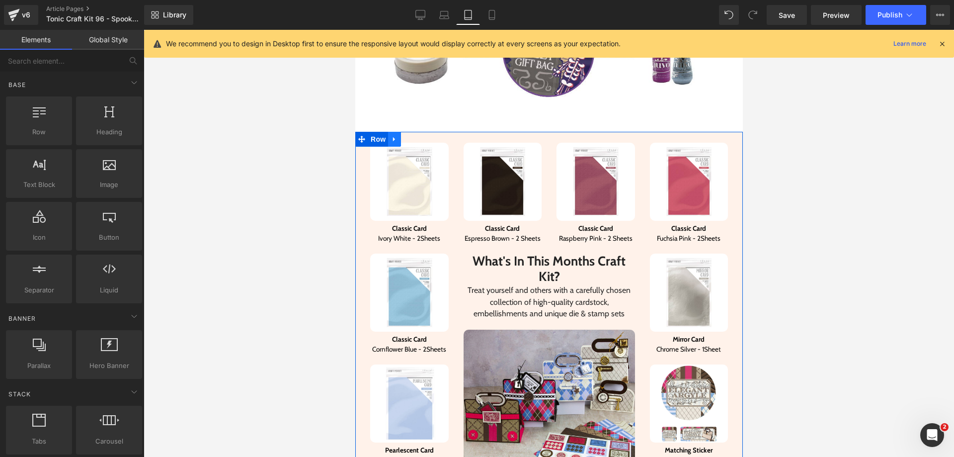
click at [391, 135] on icon at bounding box center [393, 138] width 7 height 7
click at [418, 135] on icon at bounding box center [419, 138] width 7 height 7
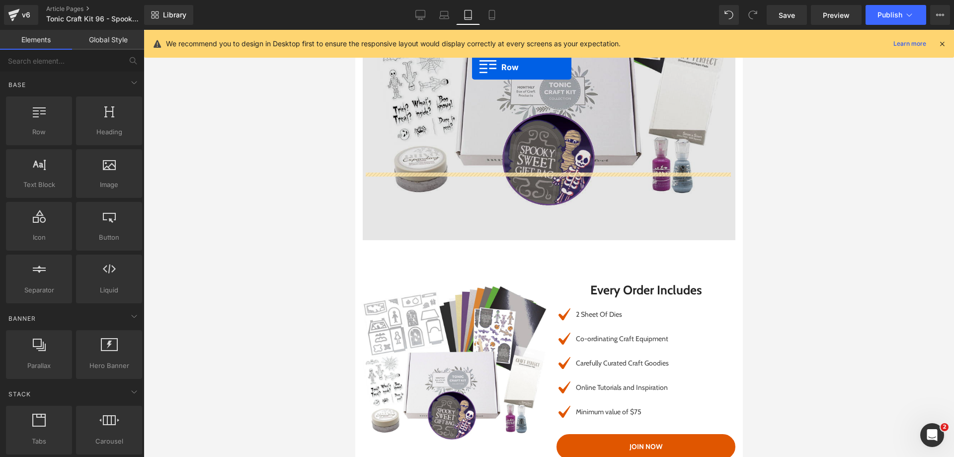
scroll to position [477, 0]
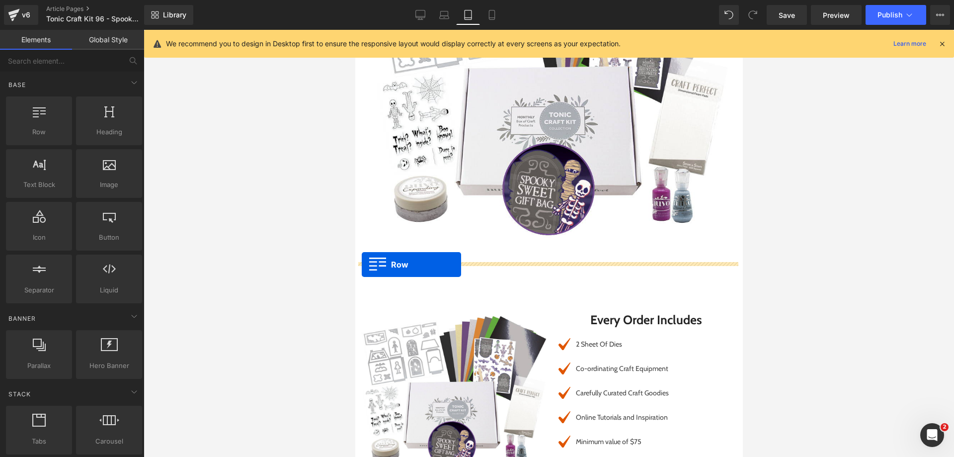
drag, startPoint x: 359, startPoint y: 272, endPoint x: 361, endPoint y: 264, distance: 8.3
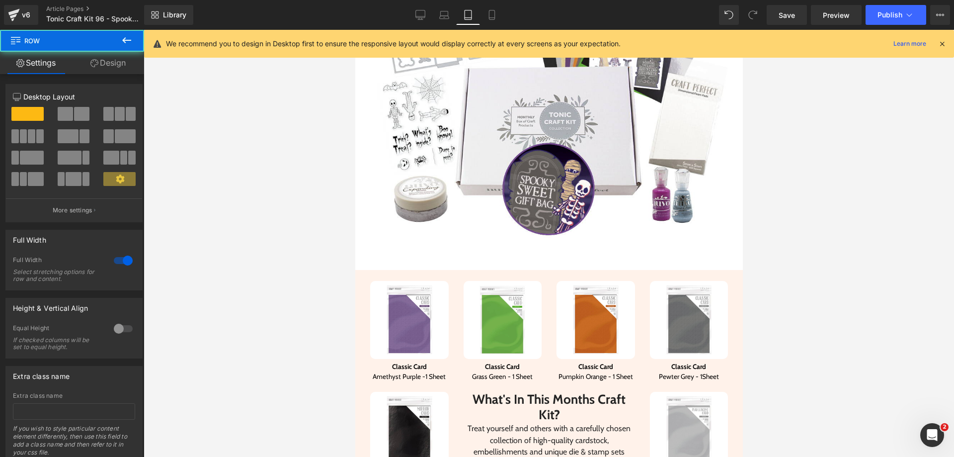
click at [361, 271] on span at bounding box center [364, 277] width 10 height 12
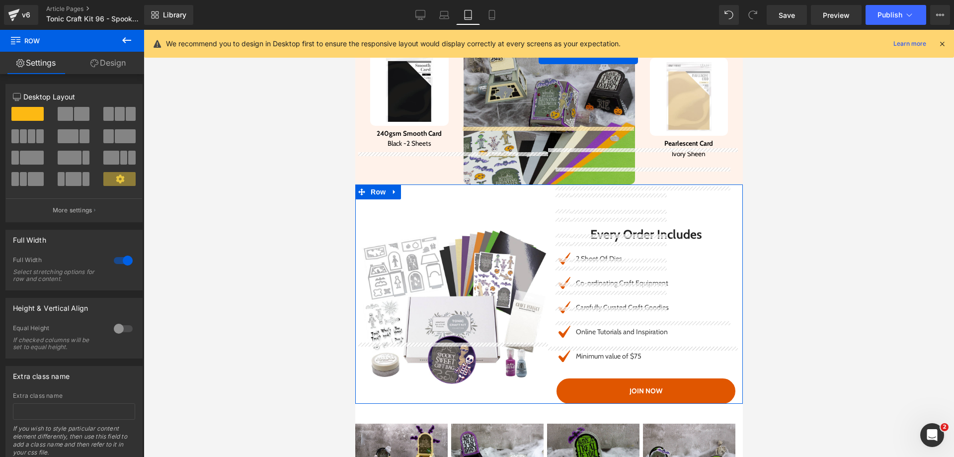
scroll to position [872, 0]
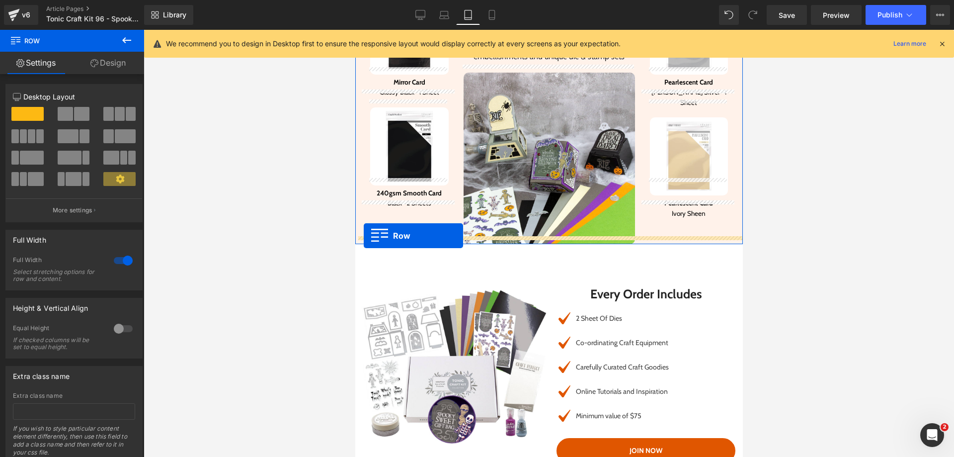
drag, startPoint x: 360, startPoint y: 261, endPoint x: 363, endPoint y: 235, distance: 26.0
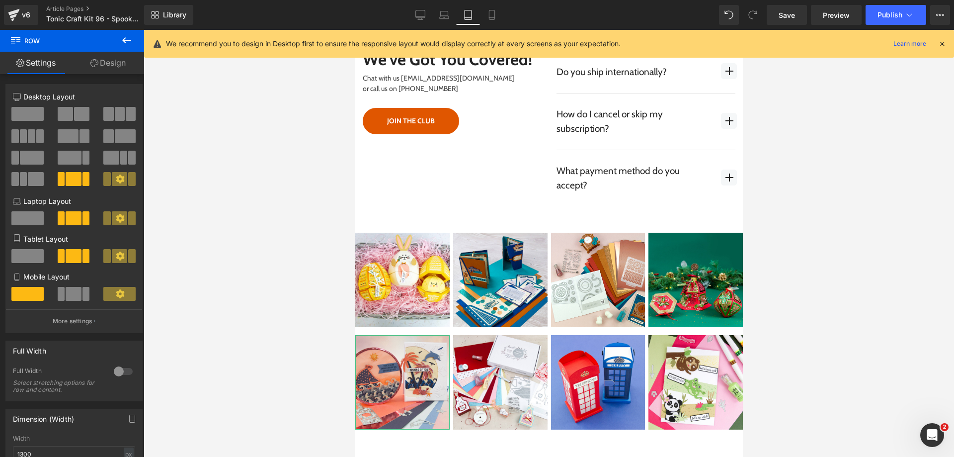
scroll to position [3909, 0]
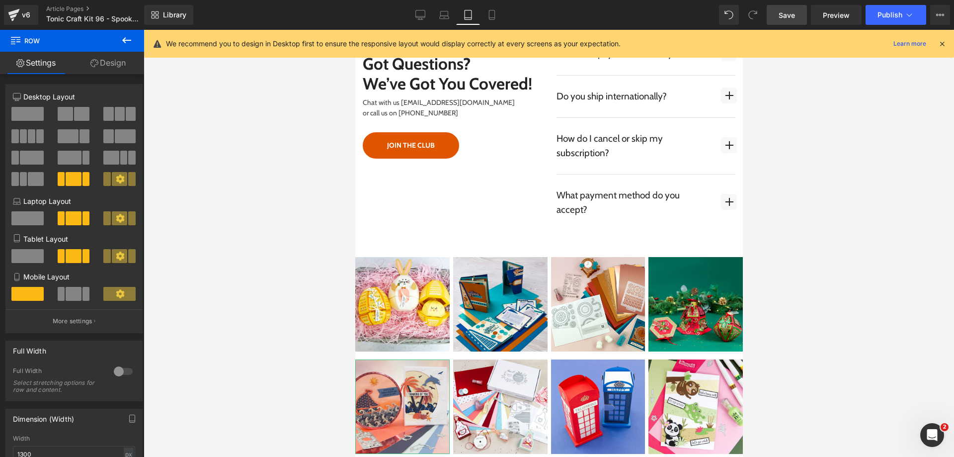
click at [783, 22] on link "Save" at bounding box center [787, 15] width 40 height 20
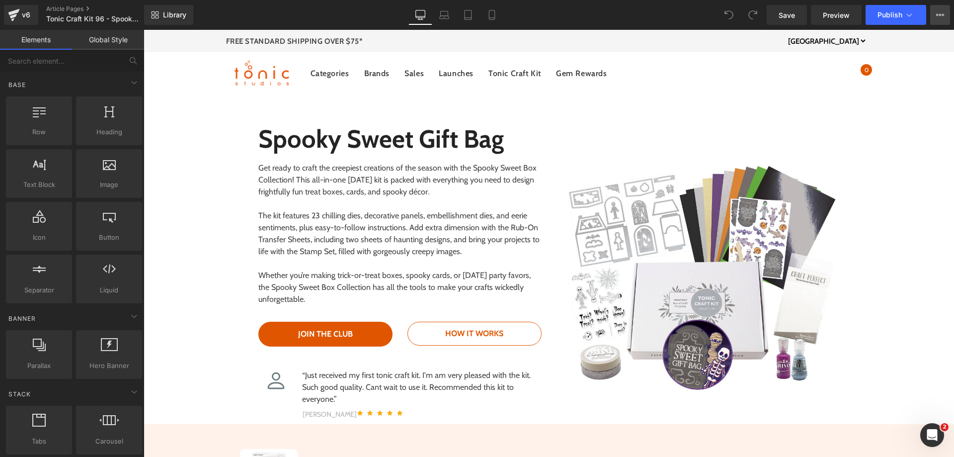
click at [932, 17] on button "View Live Page View with current Template Save Template to Library Schedule Pub…" at bounding box center [940, 15] width 20 height 20
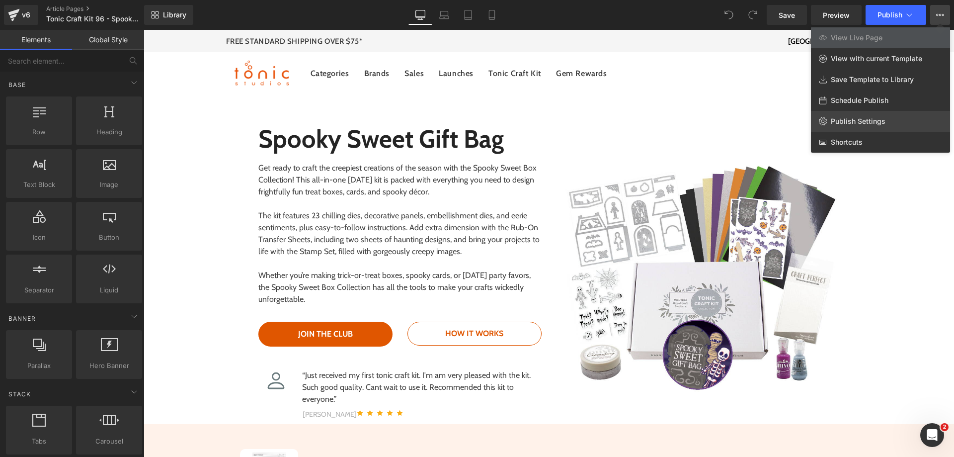
click at [874, 121] on span "Publish Settings" at bounding box center [858, 121] width 55 height 9
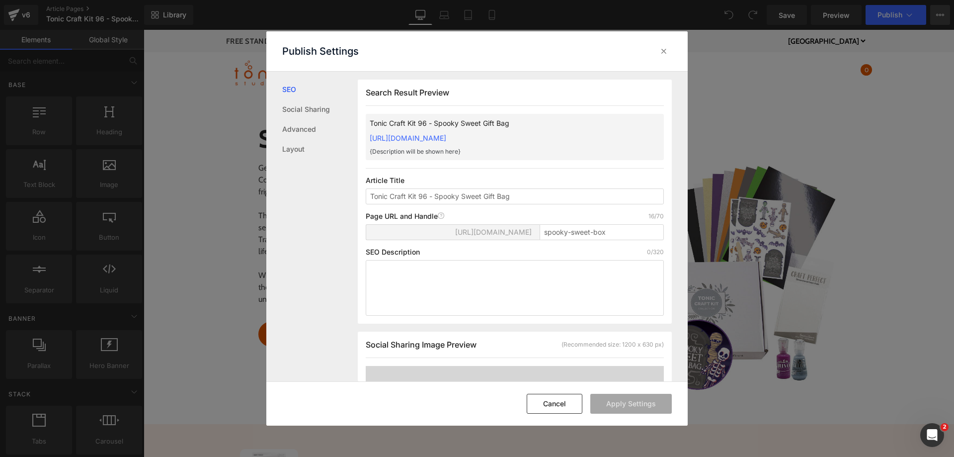
scroll to position [0, 0]
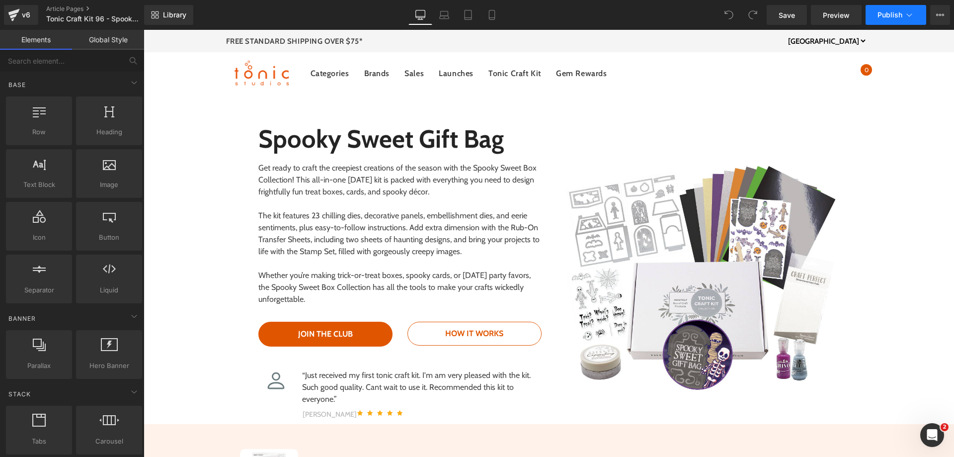
click at [901, 14] on span "Publish" at bounding box center [889, 15] width 25 height 8
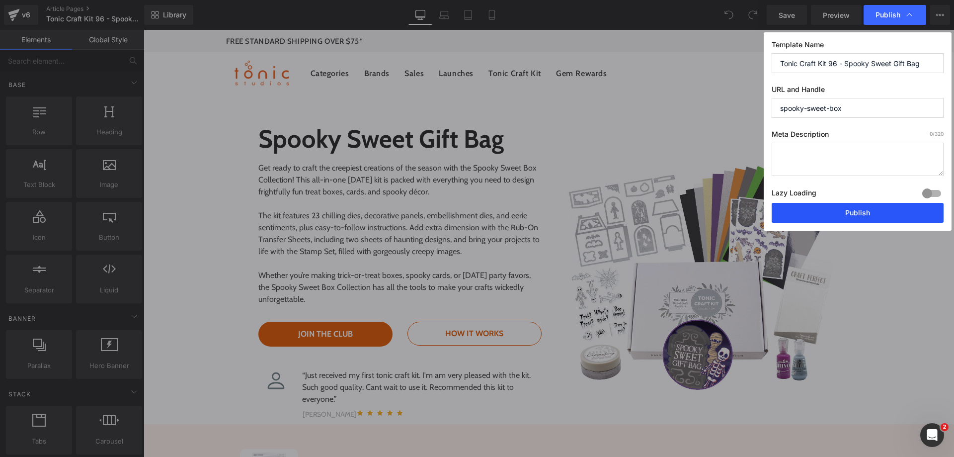
click at [822, 219] on button "Publish" at bounding box center [858, 213] width 172 height 20
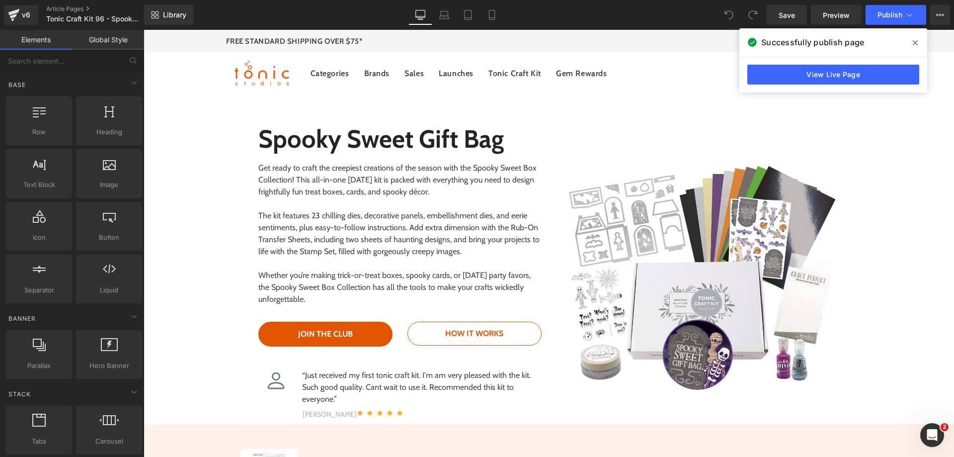
click at [941, 26] on div "Library Desktop Desktop Laptop Tablet Mobile Save Preview Publish Scheduled Vie…" at bounding box center [549, 15] width 810 height 30
click at [940, 19] on button "View Live Page View with current Template Save Template to Library Schedule Pub…" at bounding box center [940, 15] width 20 height 20
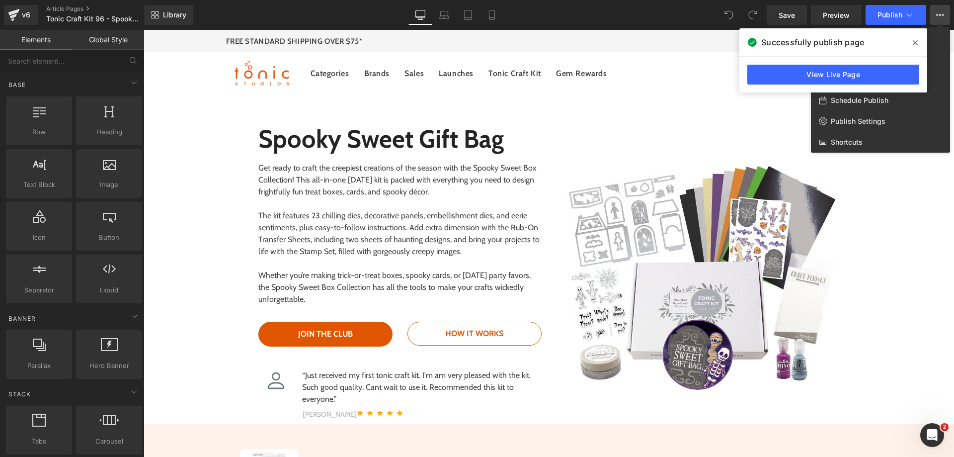
click at [916, 45] on icon at bounding box center [915, 43] width 5 height 8
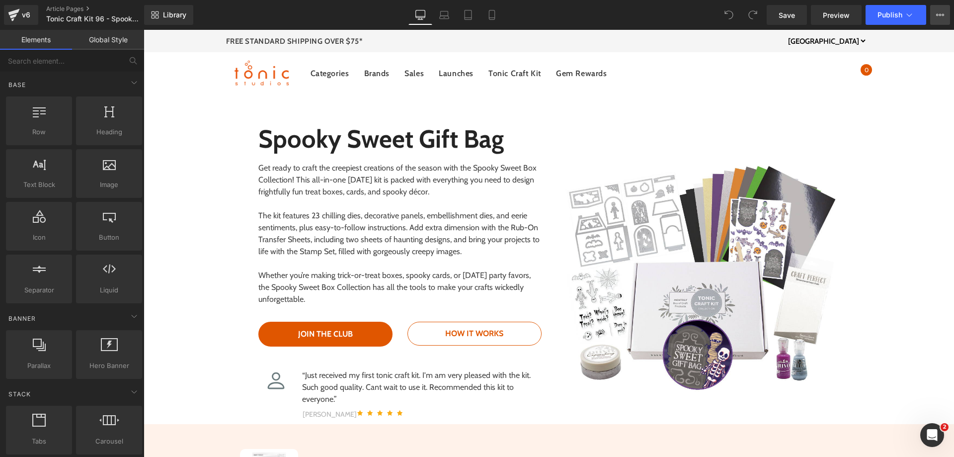
click at [944, 21] on button "View Live Page View with current Template Save Template to Library Schedule Pub…" at bounding box center [940, 15] width 20 height 20
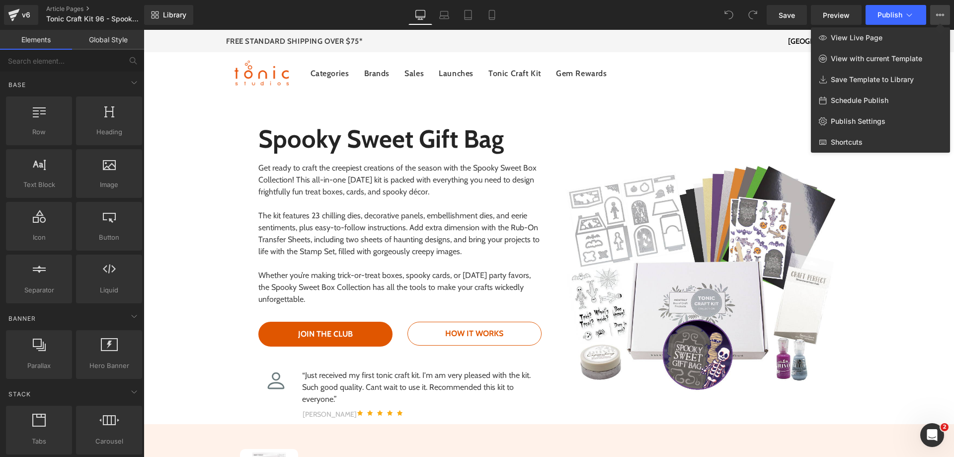
click at [870, 103] on span "Schedule Publish" at bounding box center [860, 100] width 58 height 9
select select
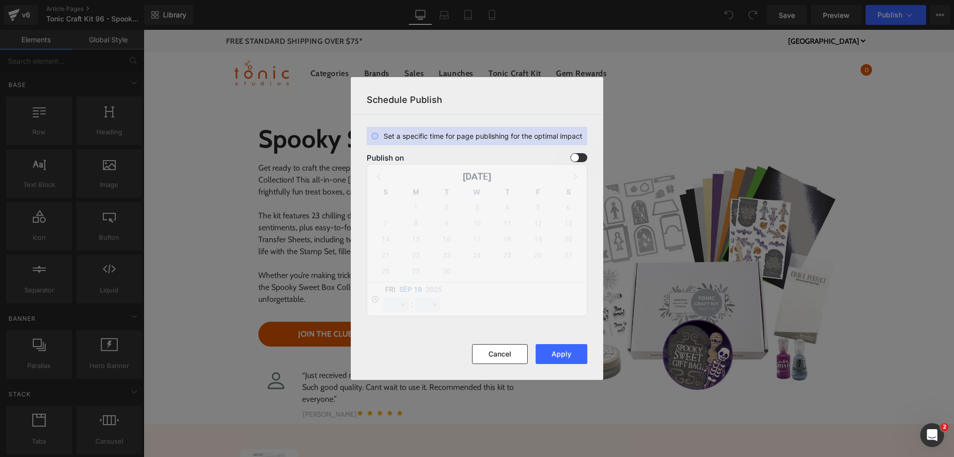
click at [577, 159] on span at bounding box center [578, 157] width 17 height 9
click at [0, 0] on input "checkbox" at bounding box center [0, 0] width 0 height 0
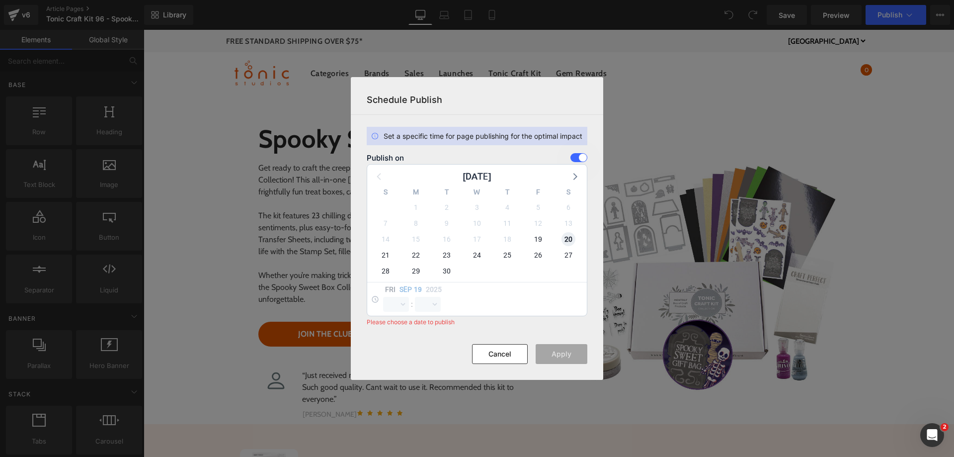
click at [570, 238] on span "20" at bounding box center [568, 239] width 14 height 14
click at [392, 304] on select "00 01 02 03 04 05 06 07 08 09 10 11 12 13 14 15 16 17 18 19 20 21 22 23" at bounding box center [396, 304] width 26 height 15
select select "16"
click at [383, 297] on select "00 01 02 03 04 05 06 07 08 09 10 11 12 13 14 15 16 17 18 19 20 21 22 23" at bounding box center [396, 304] width 26 height 15
click at [429, 306] on select "00 01 02 03 04 05 06 07 08 09 10 11 12 13 14 15 16 17 18 19 20 21 22 23 24 25 2…" at bounding box center [428, 304] width 26 height 15
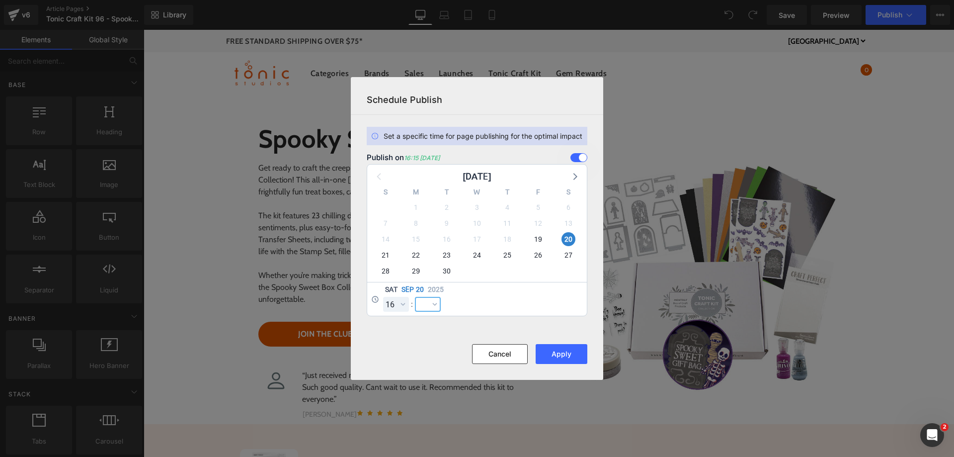
select select "0"
click at [415, 297] on select "00 01 02 03 04 05 06 07 08 09 10 11 12 13 14 15 16 17 18 19 20 21 22 23 24 25 2…" at bounding box center [428, 304] width 26 height 15
click at [567, 359] on button "Apply" at bounding box center [562, 354] width 52 height 20
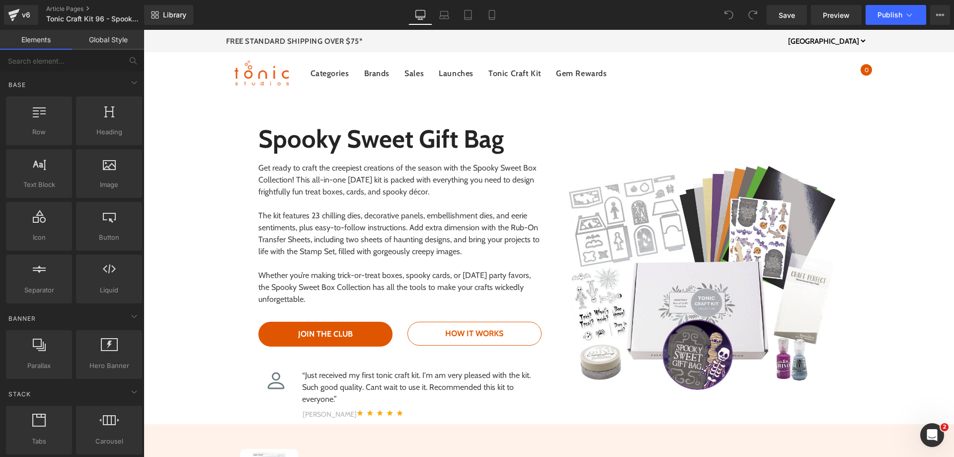
click at [934, 26] on div "Library Desktop Desktop Laptop Tablet Mobile Save Preview Publish Scheduled Vie…" at bounding box center [549, 15] width 810 height 30
click at [944, 17] on button "View Live Page View with current Template Save Template to Library Schedule Pub…" at bounding box center [940, 15] width 20 height 20
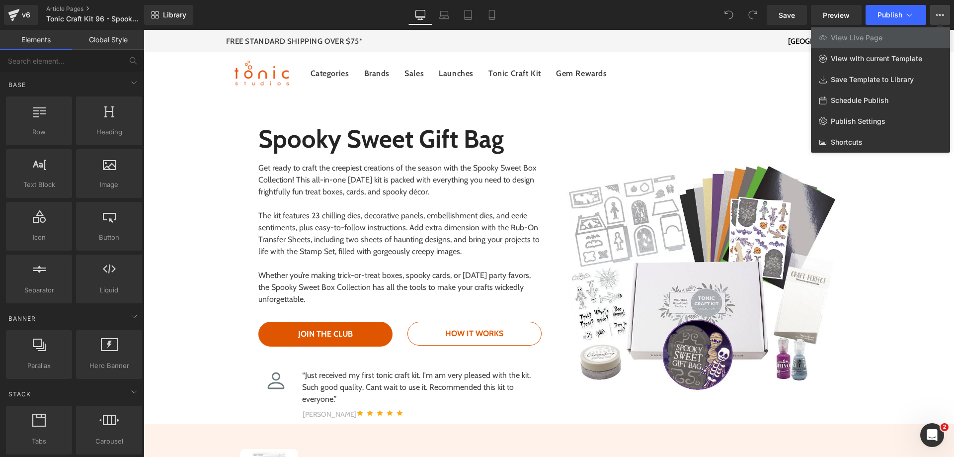
click at [860, 100] on span "Schedule Publish" at bounding box center [860, 100] width 58 height 9
select select
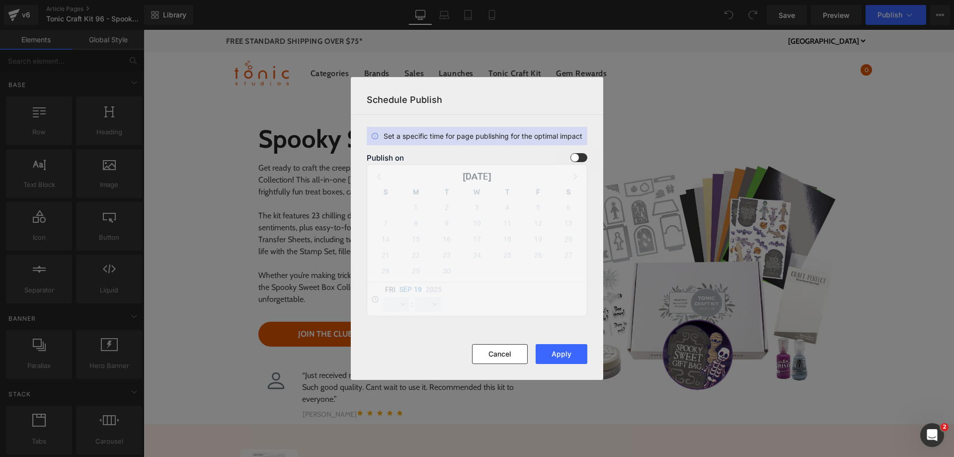
click at [576, 155] on span at bounding box center [578, 157] width 17 height 9
click at [0, 0] on input "checkbox" at bounding box center [0, 0] width 0 height 0
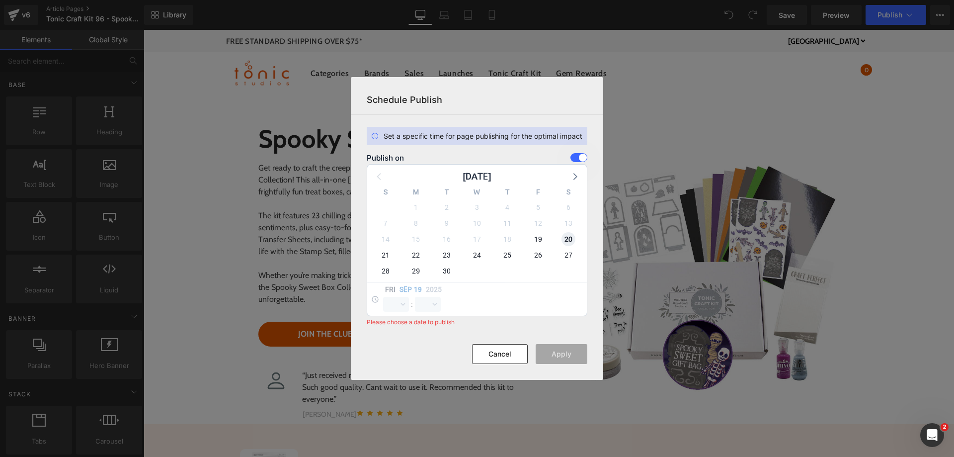
click at [563, 240] on span "20" at bounding box center [568, 239] width 14 height 14
click at [395, 304] on select "00 01 02 03 04 05 06 07 08 09 10 11 12 13 14 15 16 17 18 19 20 21 22 23" at bounding box center [396, 304] width 26 height 15
click at [383, 297] on select "00 01 02 03 04 05 06 07 08 09 10 11 12 13 14 15 16 17 18 19 20 21 22 23" at bounding box center [396, 304] width 26 height 15
click at [390, 299] on select "00 01 02 03 04 05 06 07 08 09 10 11 12 13 14 15 16 17 18 19 20 21 22 23" at bounding box center [396, 304] width 26 height 15
select select "16"
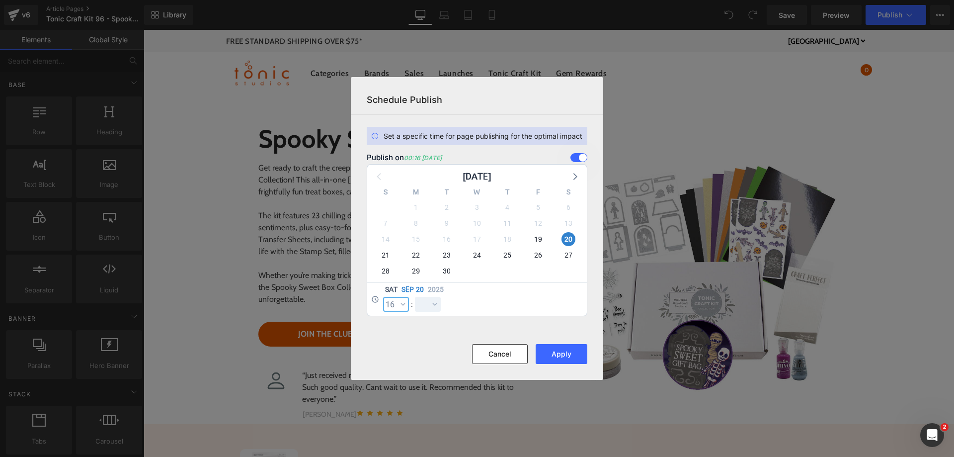
click at [383, 297] on select "00 01 02 03 04 05 06 07 08 09 10 11 12 13 14 15 16 17 18 19 20 21 22 23" at bounding box center [396, 304] width 26 height 15
click at [417, 307] on select "00 01 02 03 04 05 06 07 08 09 10 11 12 13 14 15 16 17 18 19 20 21 22 23 24 25 2…" at bounding box center [428, 304] width 26 height 15
select select "0"
click at [415, 297] on select "00 01 02 03 04 05 06 07 08 09 10 11 12 13 14 15 16 17 18 19 20 21 22 23 24 25 2…" at bounding box center [428, 304] width 26 height 15
click at [549, 352] on button "Apply" at bounding box center [562, 354] width 52 height 20
